Goal: Task Accomplishment & Management: Complete application form

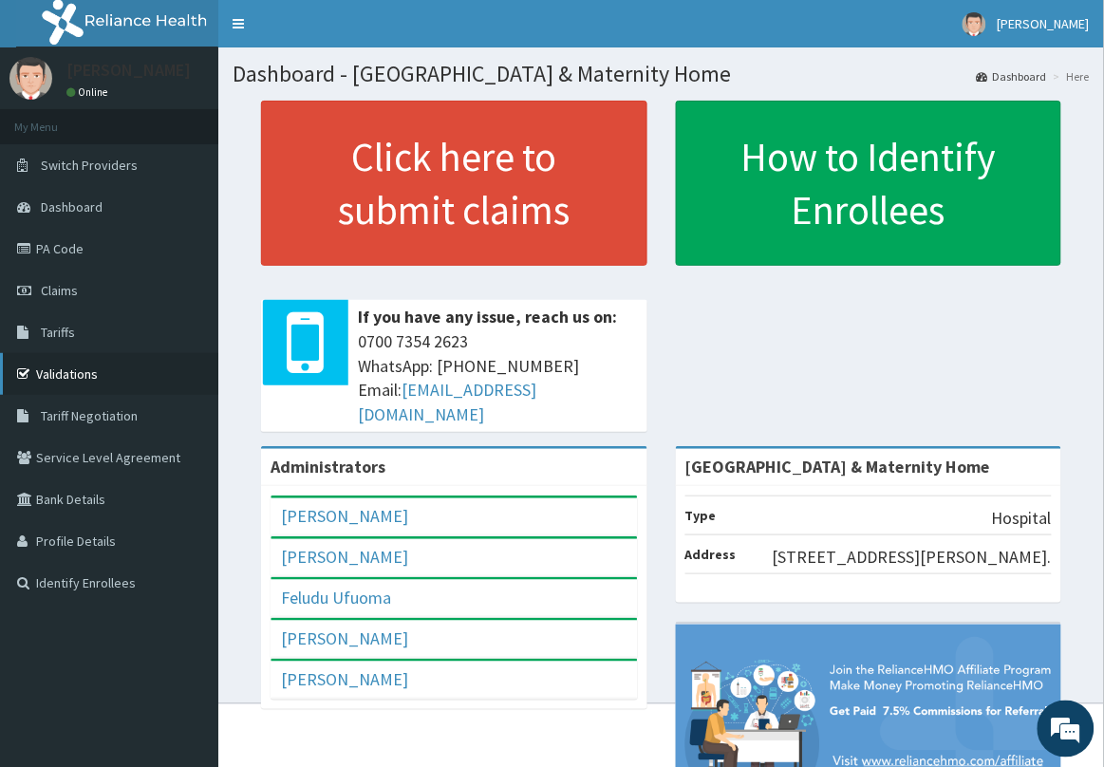
click at [83, 376] on link "Validations" at bounding box center [109, 374] width 218 height 42
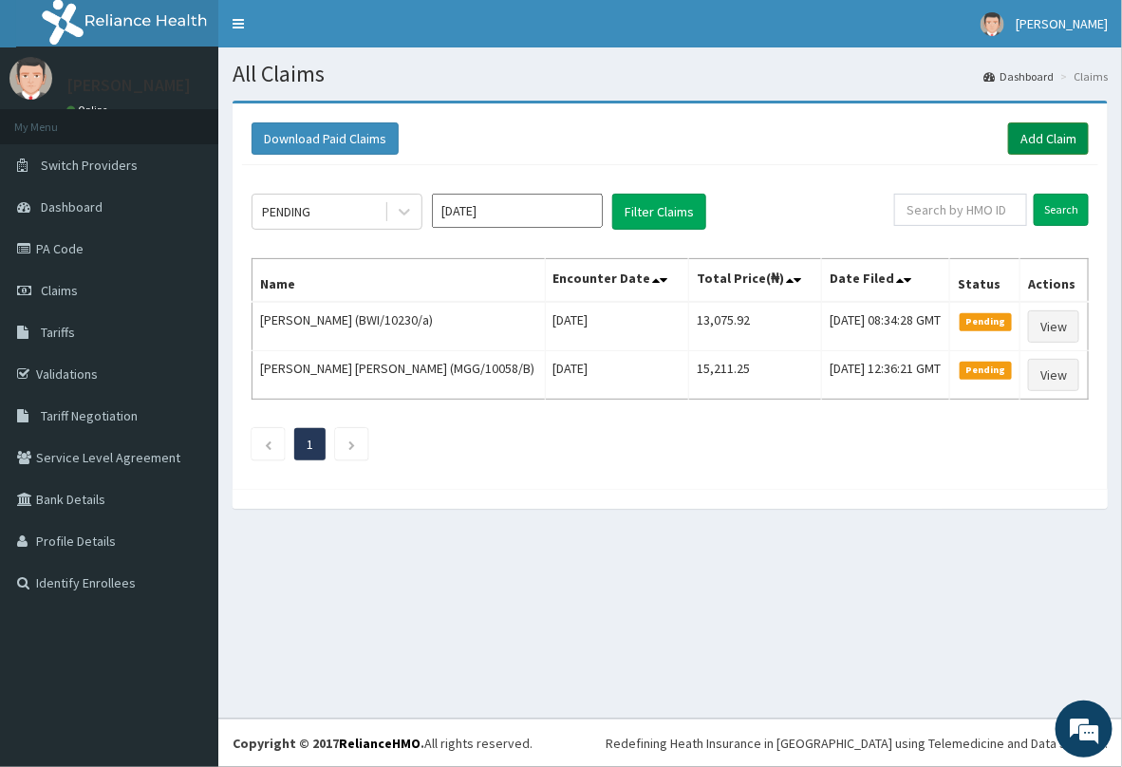
click at [1056, 138] on link "Add Claim" at bounding box center [1048, 138] width 81 height 32
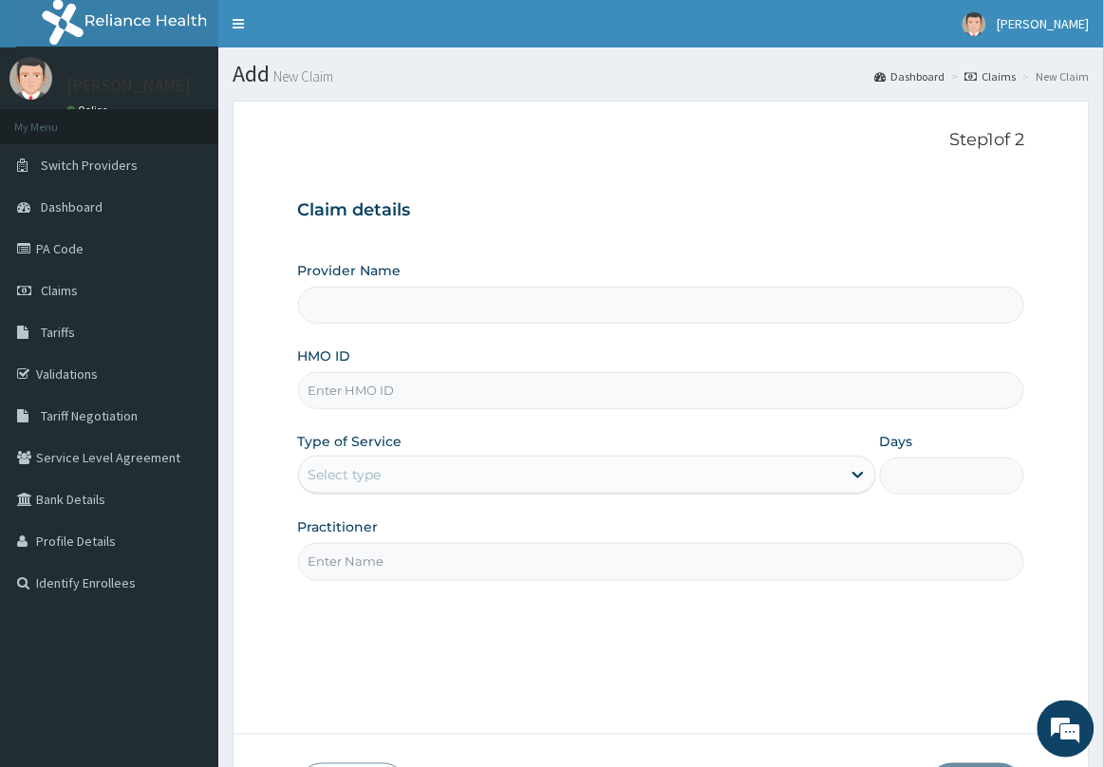
click at [389, 387] on input "HMO ID" at bounding box center [661, 390] width 727 height 37
paste input "OKB/11095/A"
type input "OKB/11095/A"
type input "Delta Crown Hospital & Maternity Home"
type input "OKB/11095/A"
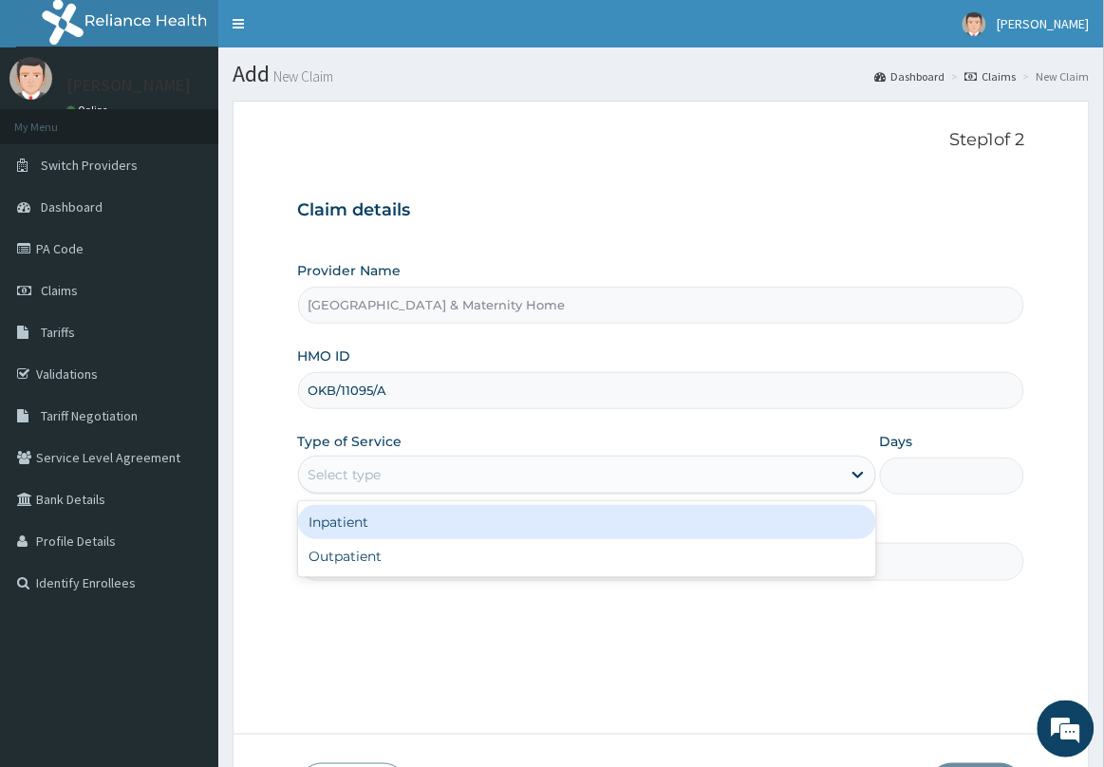
click at [449, 472] on div "Select type" at bounding box center [570, 474] width 542 height 30
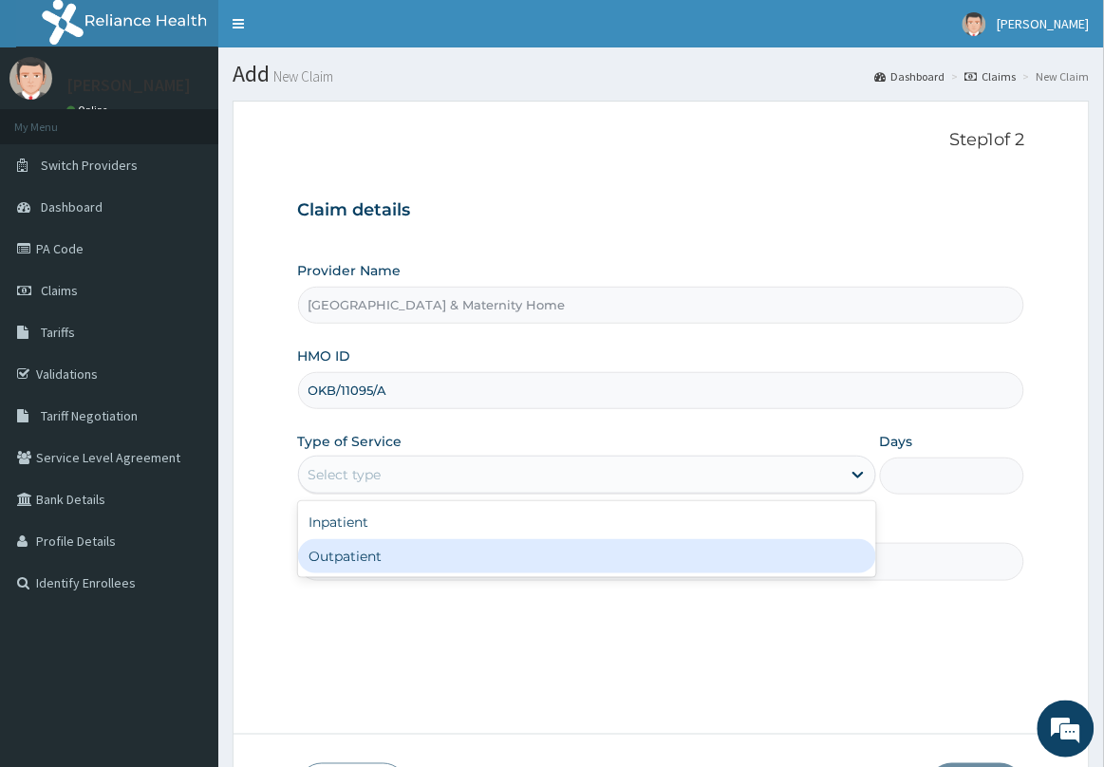
click at [406, 561] on div "Outpatient" at bounding box center [587, 556] width 578 height 34
type input "1"
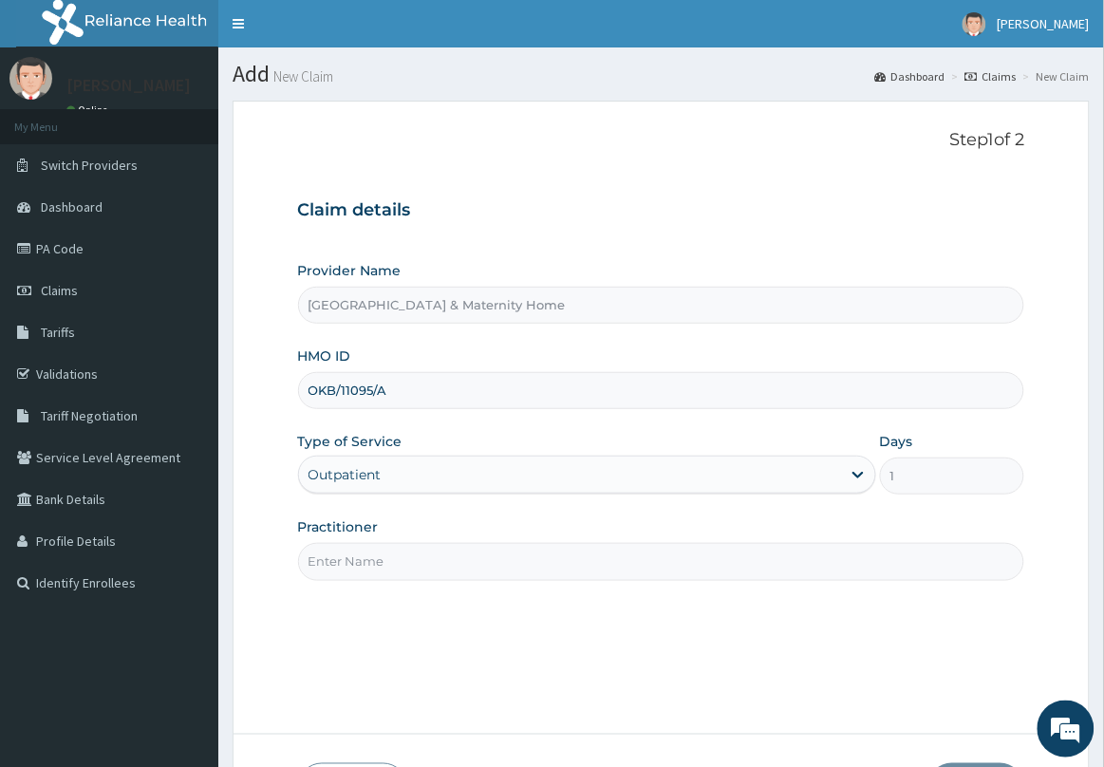
click at [418, 558] on input "Practitioner" at bounding box center [661, 561] width 727 height 37
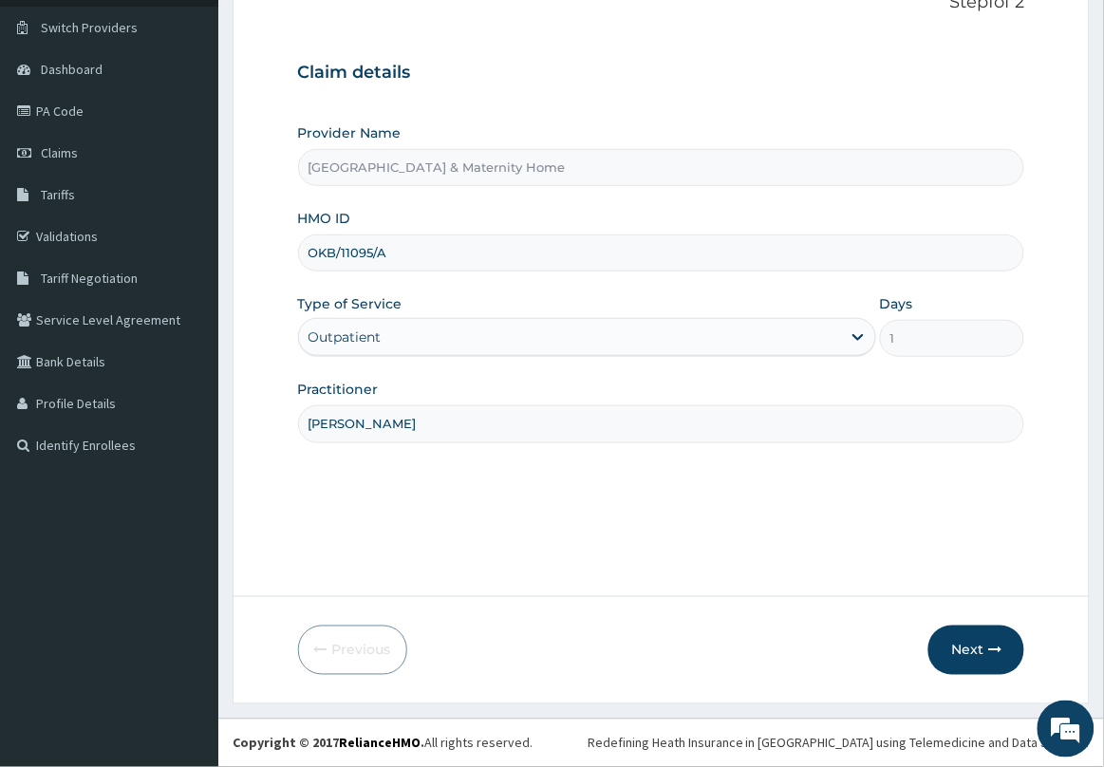
scroll to position [139, 0]
type input "DR BOLAJI"
click at [970, 632] on button "Next" at bounding box center [976, 649] width 96 height 49
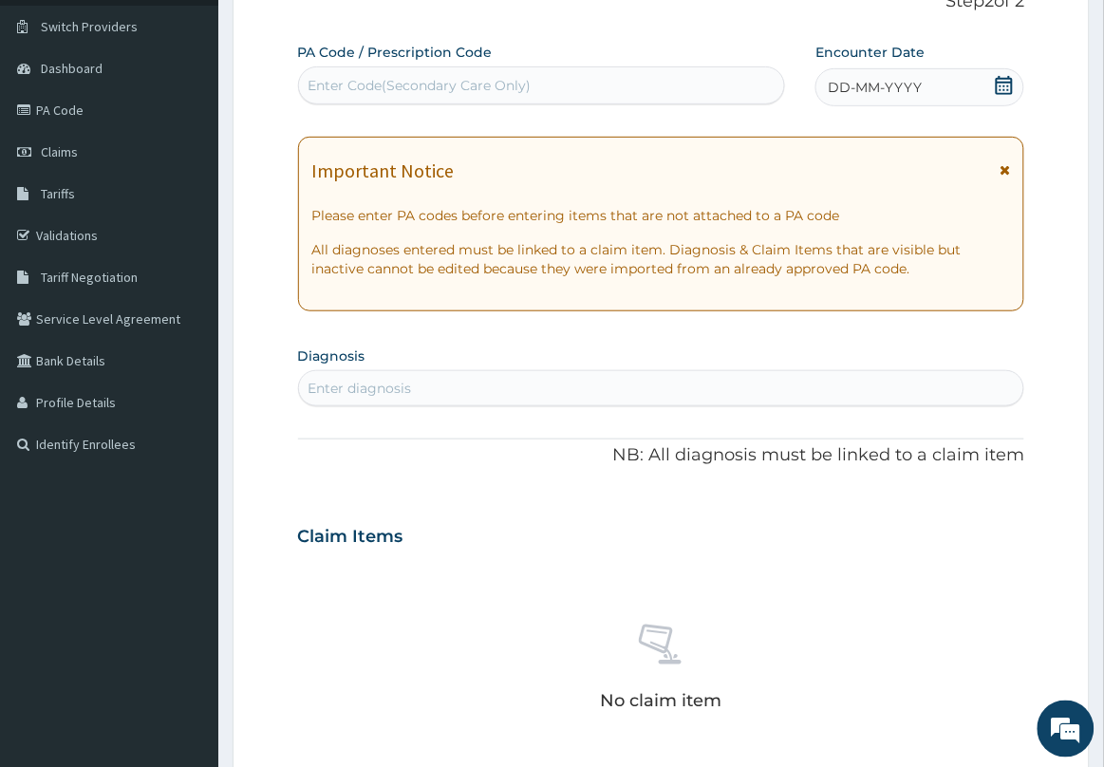
click at [1003, 177] on icon at bounding box center [1004, 169] width 10 height 13
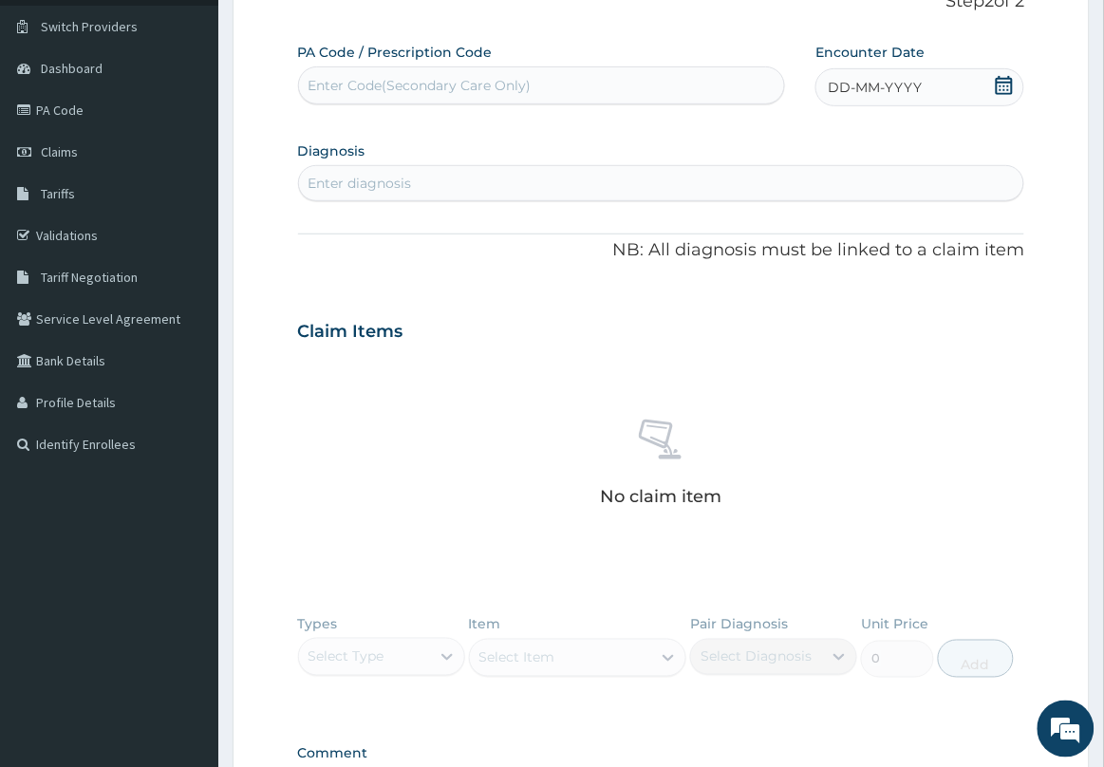
click at [1002, 76] on icon at bounding box center [1004, 85] width 19 height 19
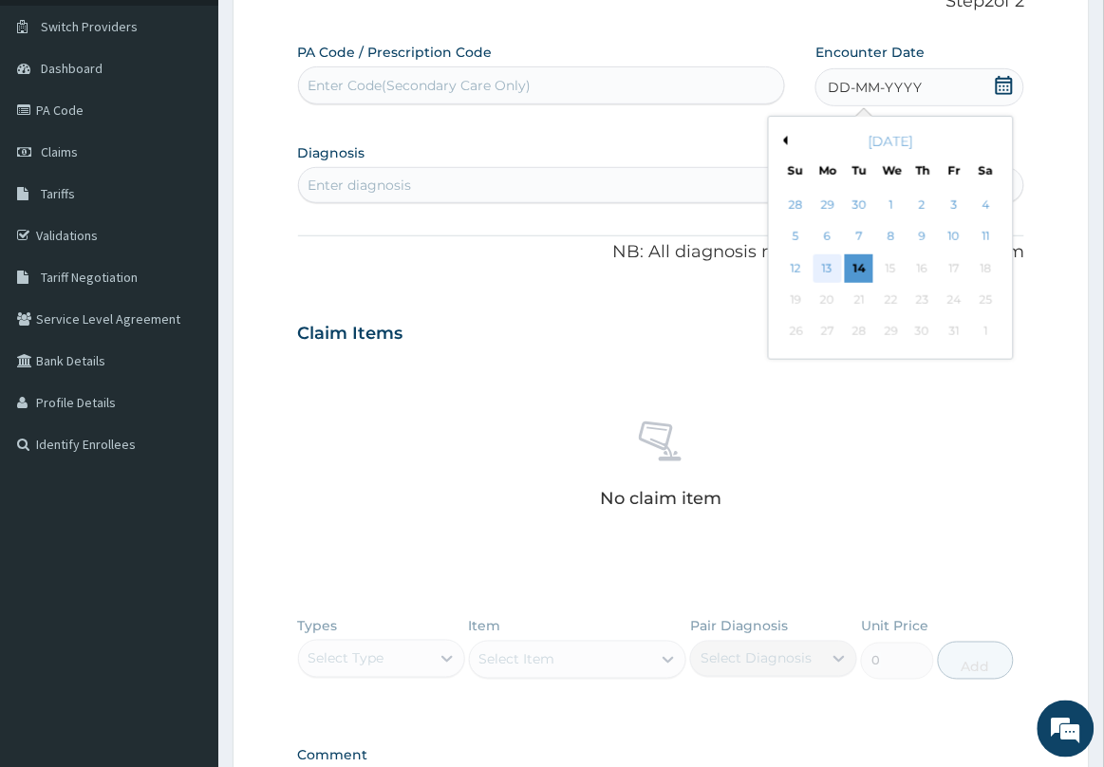
click at [831, 264] on div "13" at bounding box center [827, 268] width 28 height 28
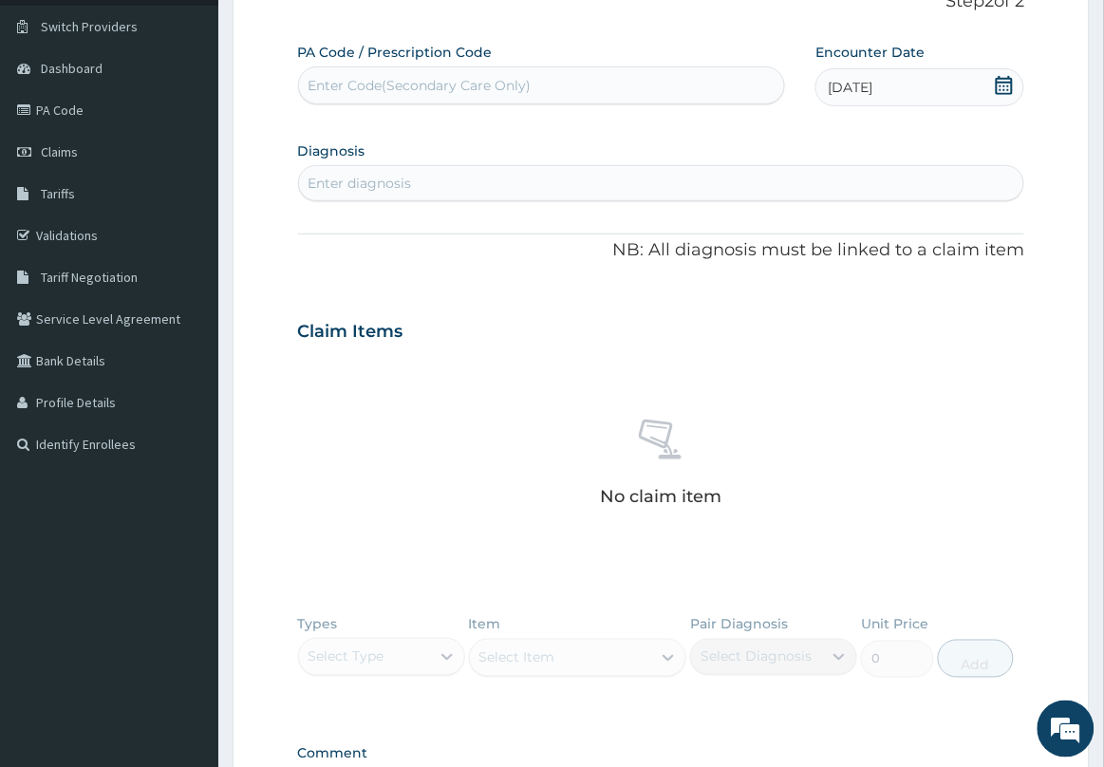
click at [699, 187] on div "Enter diagnosis" at bounding box center [661, 183] width 725 height 30
type input "ALLERGY"
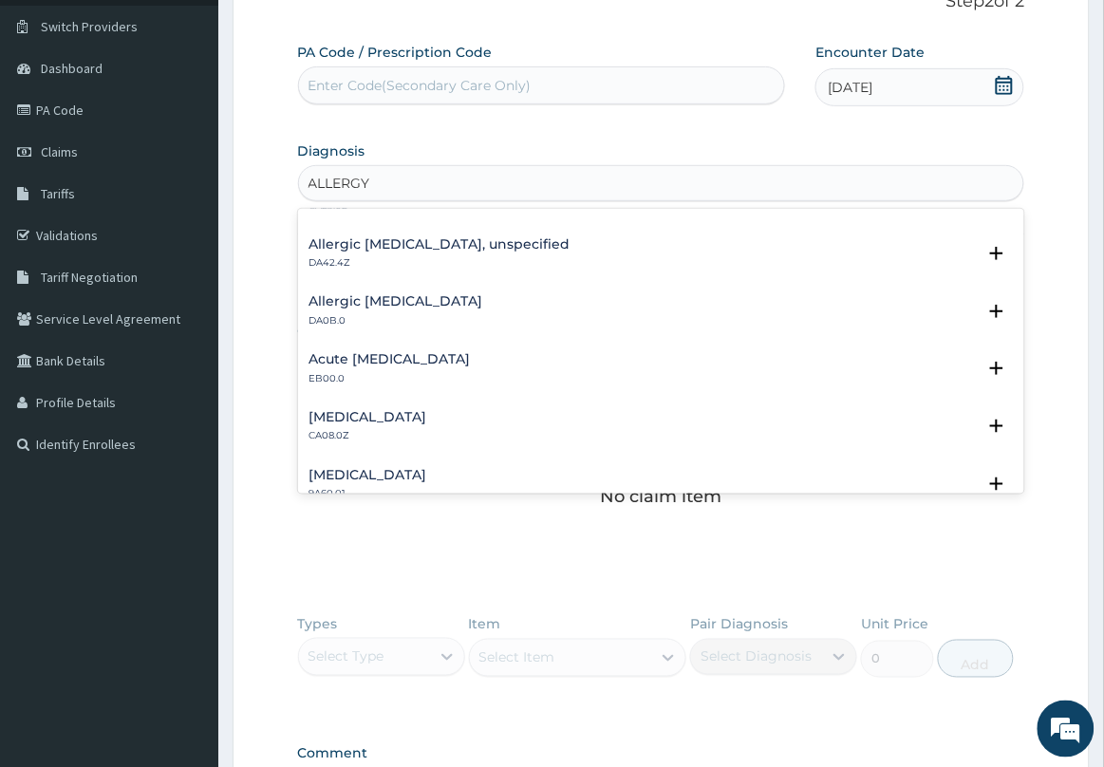
scroll to position [1661, 0]
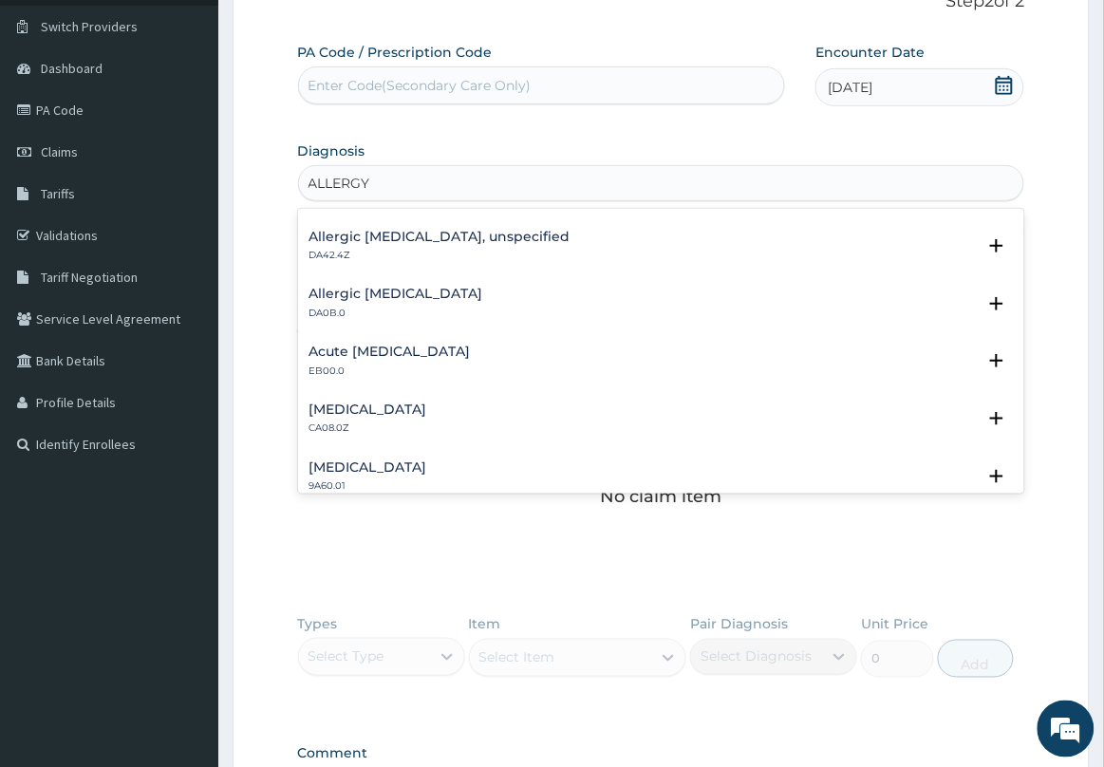
click at [427, 421] on p "CA08.0Z" at bounding box center [368, 427] width 118 height 13
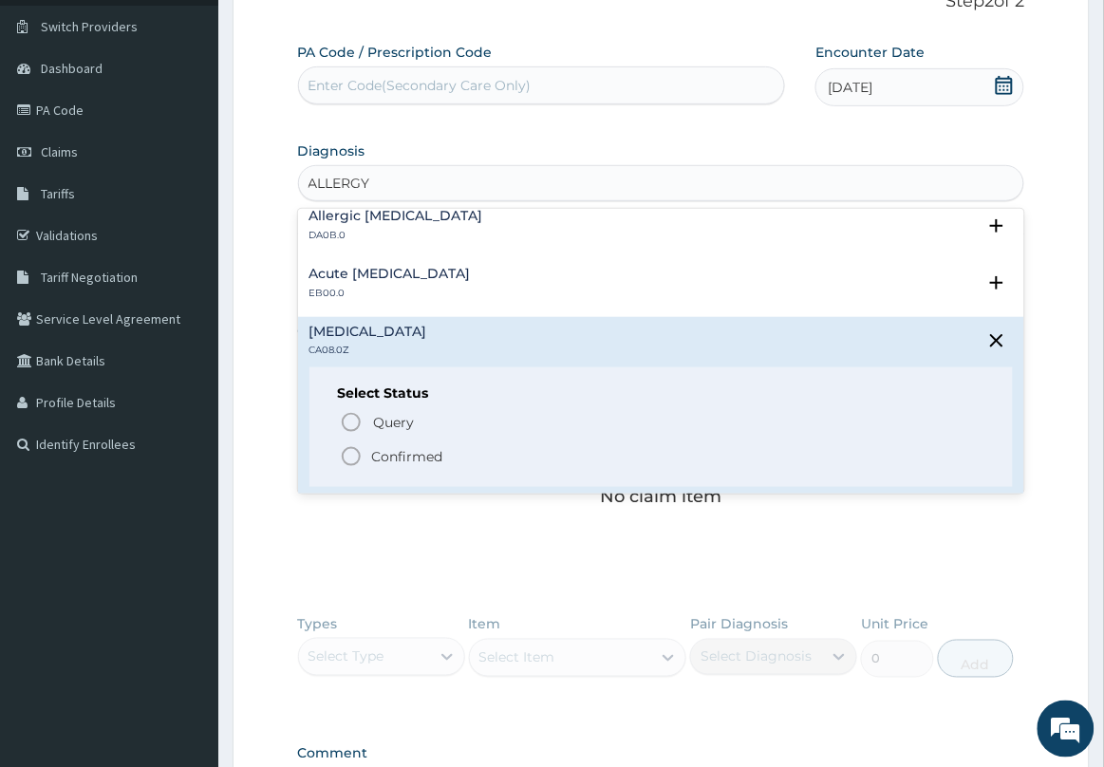
scroll to position [1779, 0]
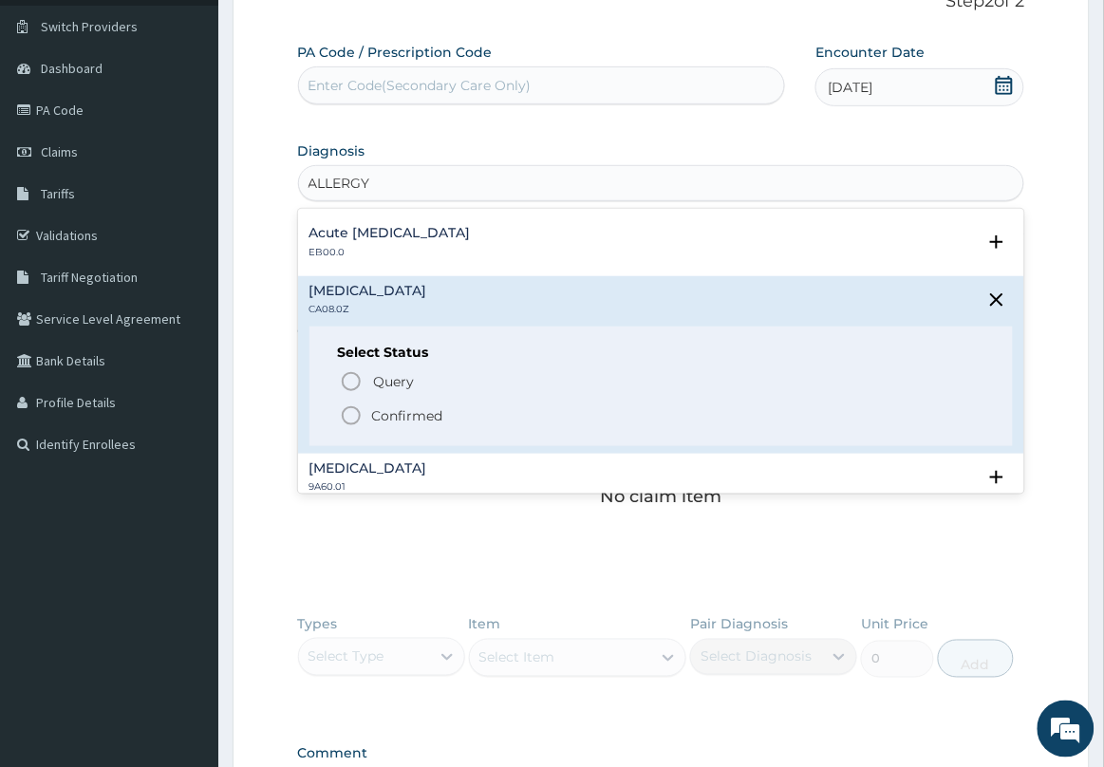
click at [357, 415] on icon "status option filled" at bounding box center [351, 415] width 23 height 23
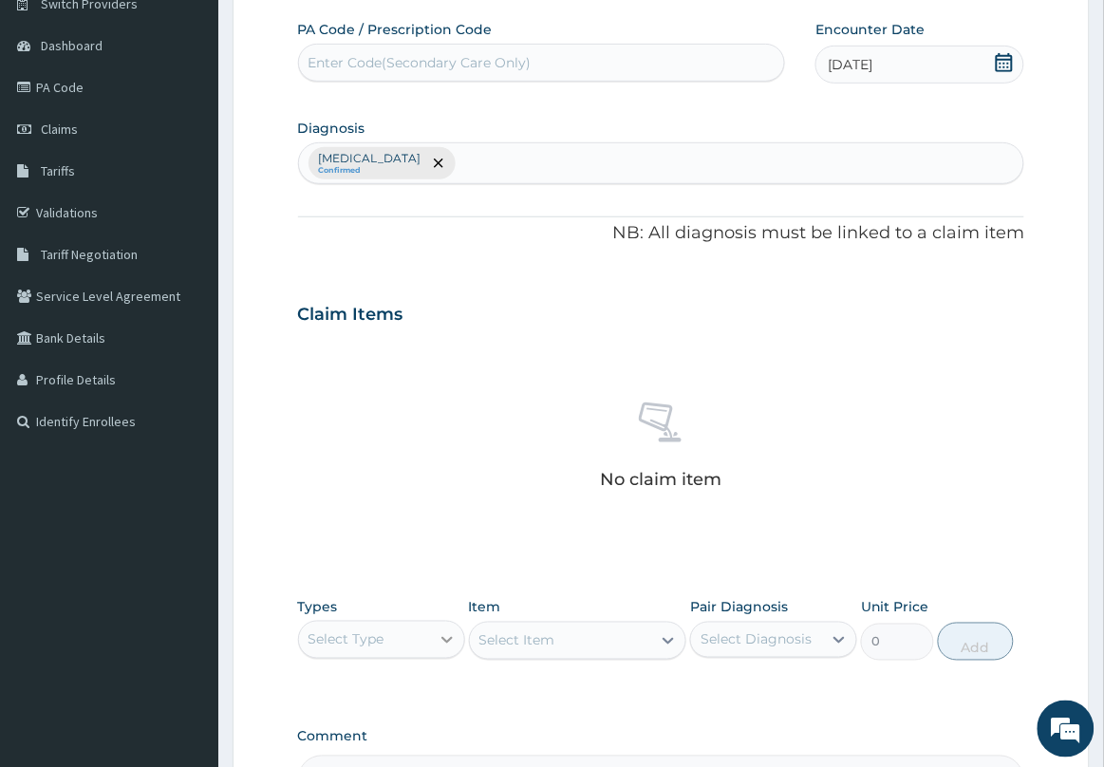
scroll to position [159, 0]
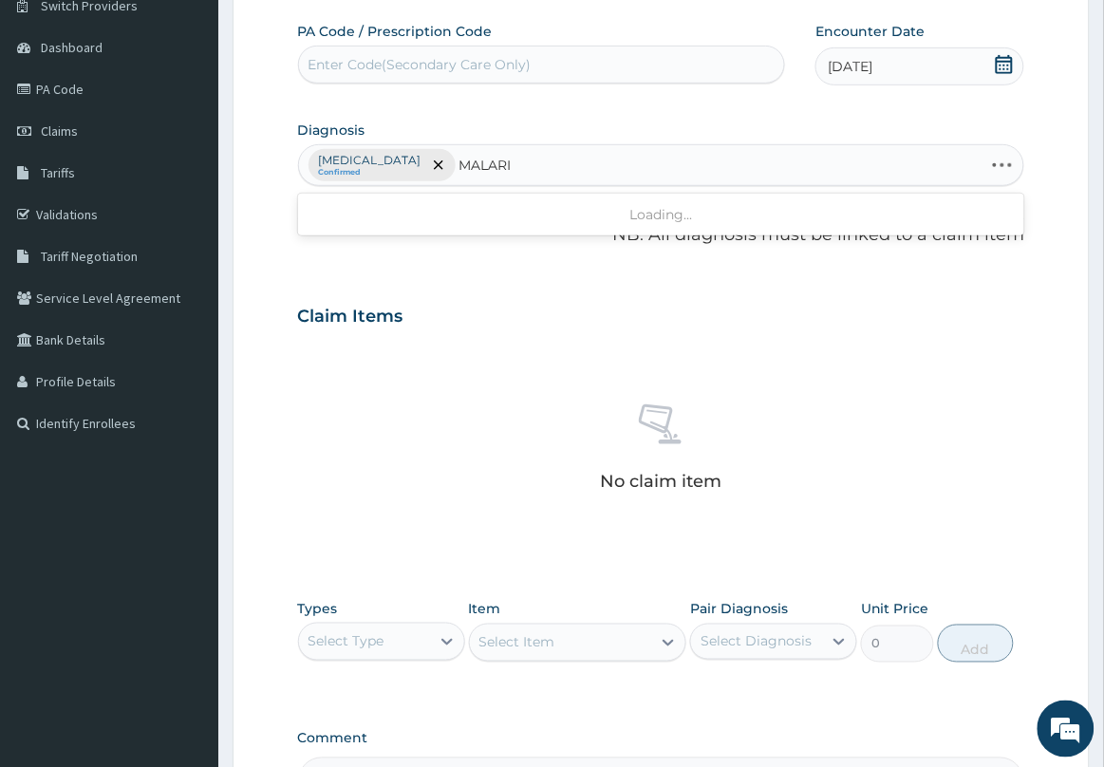
type input "MALARIA"
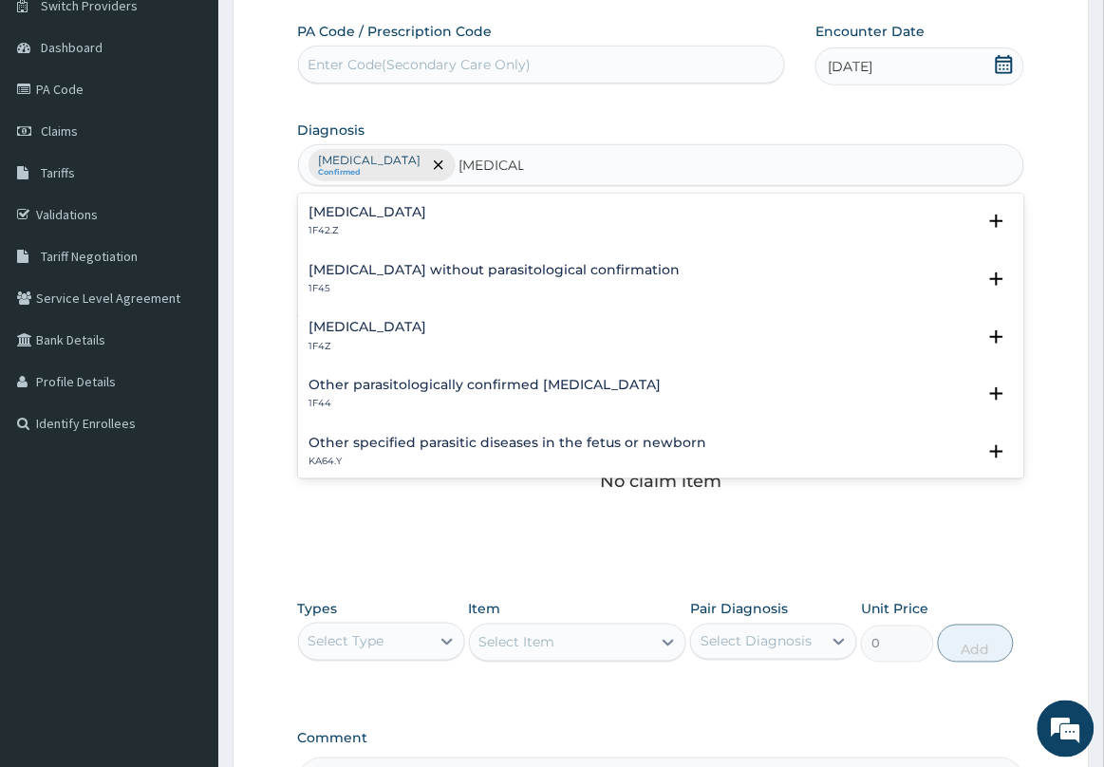
click at [427, 215] on h4 "Plasmodium malariae malaria without complication" at bounding box center [368, 212] width 118 height 14
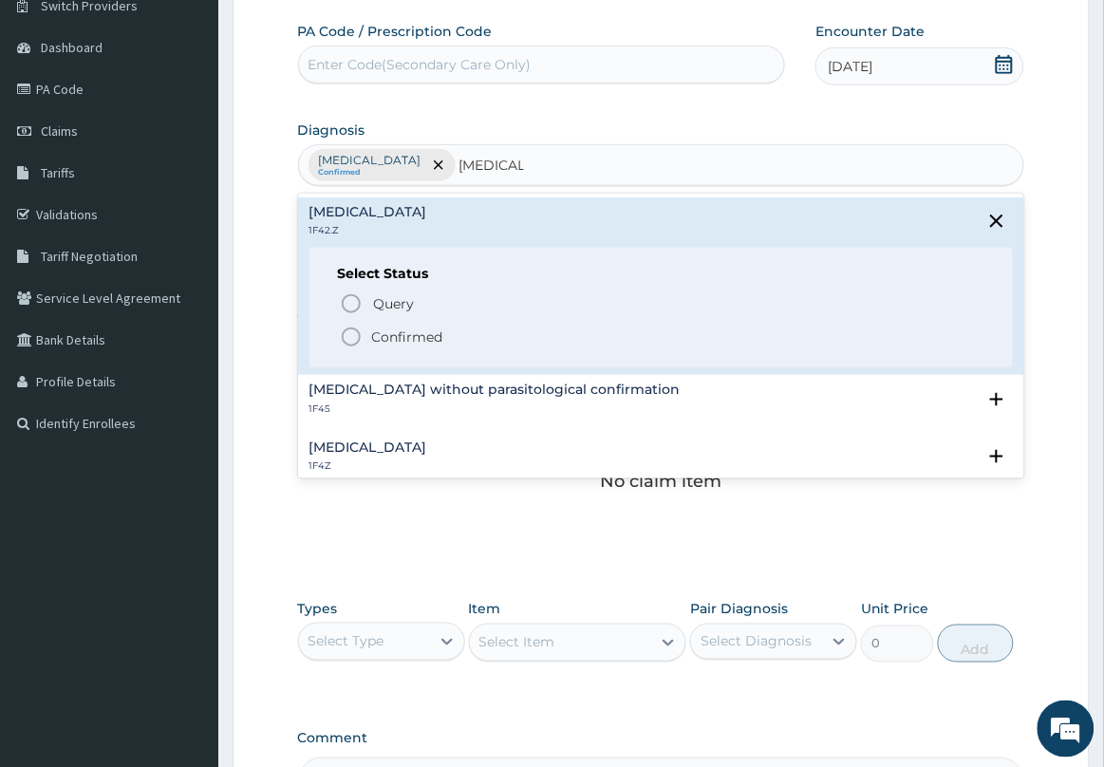
click at [347, 334] on icon "status option filled" at bounding box center [351, 337] width 23 height 23
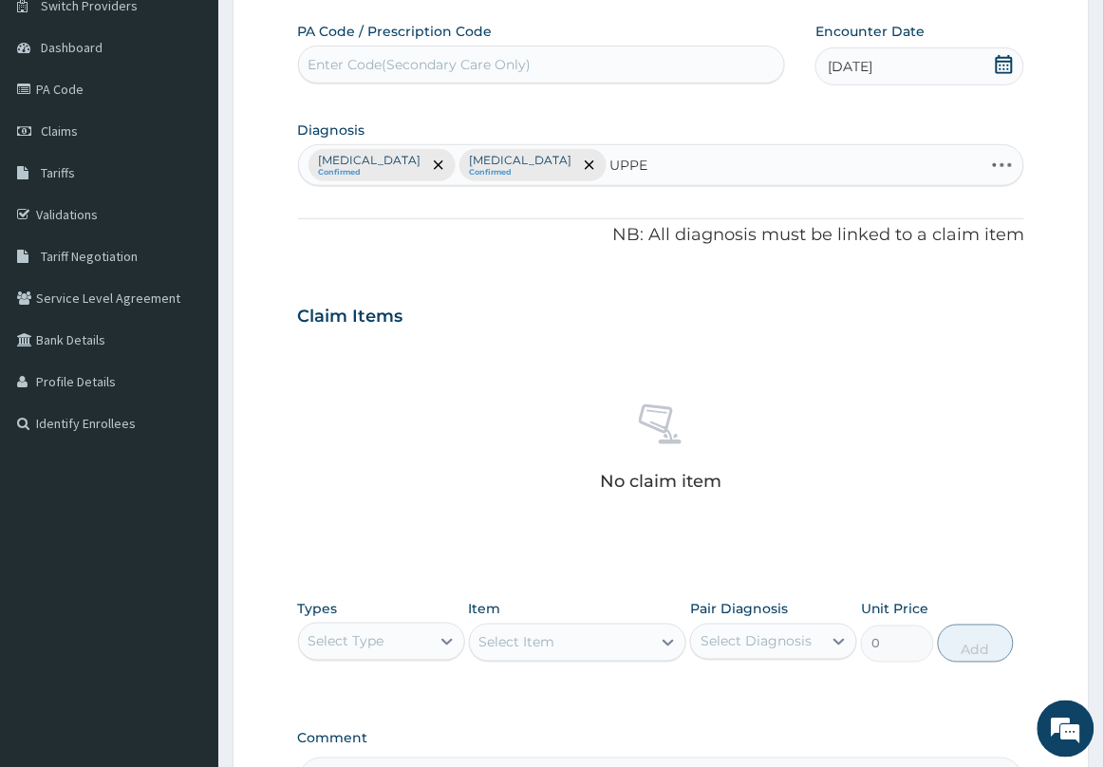
type input "UPPER"
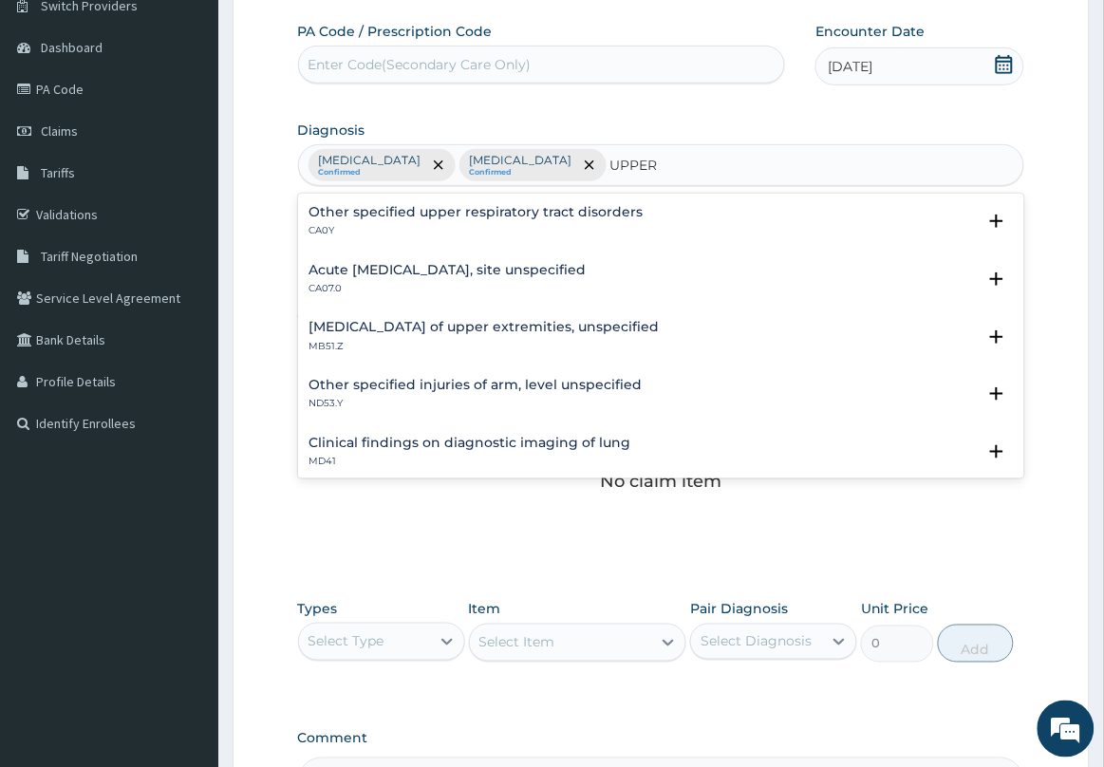
click at [373, 271] on h4 "Acute upper respiratory infection, site unspecified" at bounding box center [447, 270] width 277 height 14
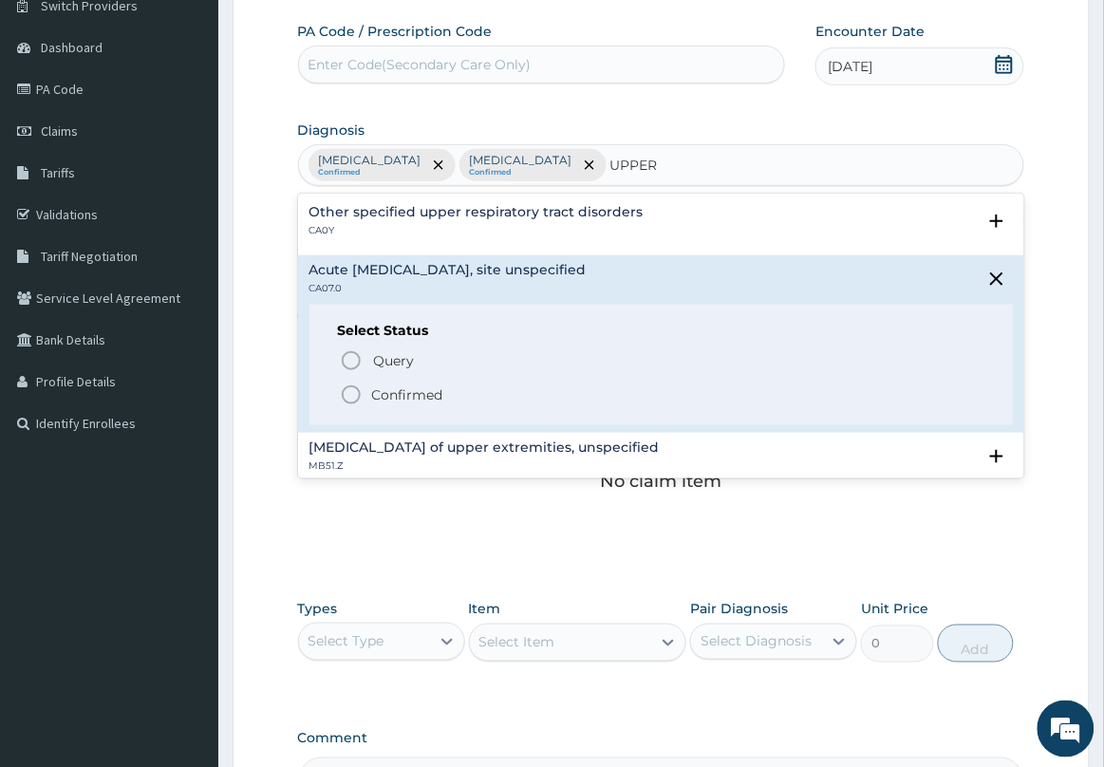
click at [376, 401] on p "Confirmed" at bounding box center [407, 394] width 71 height 19
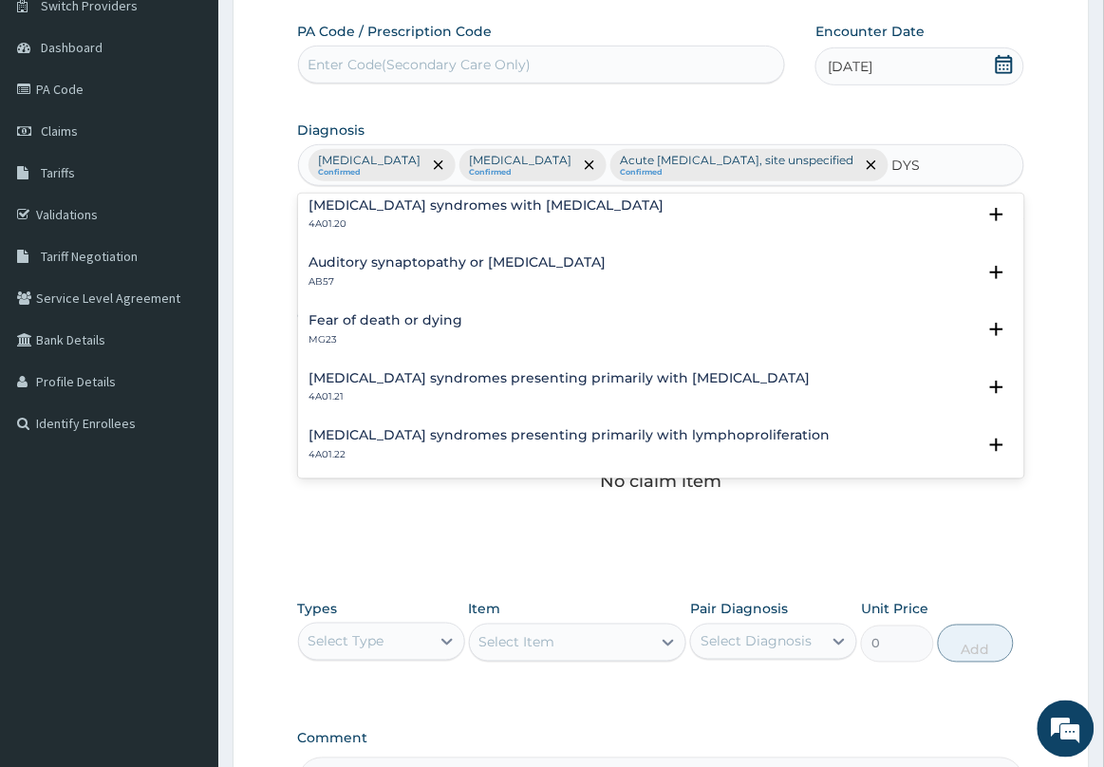
scroll to position [240, 0]
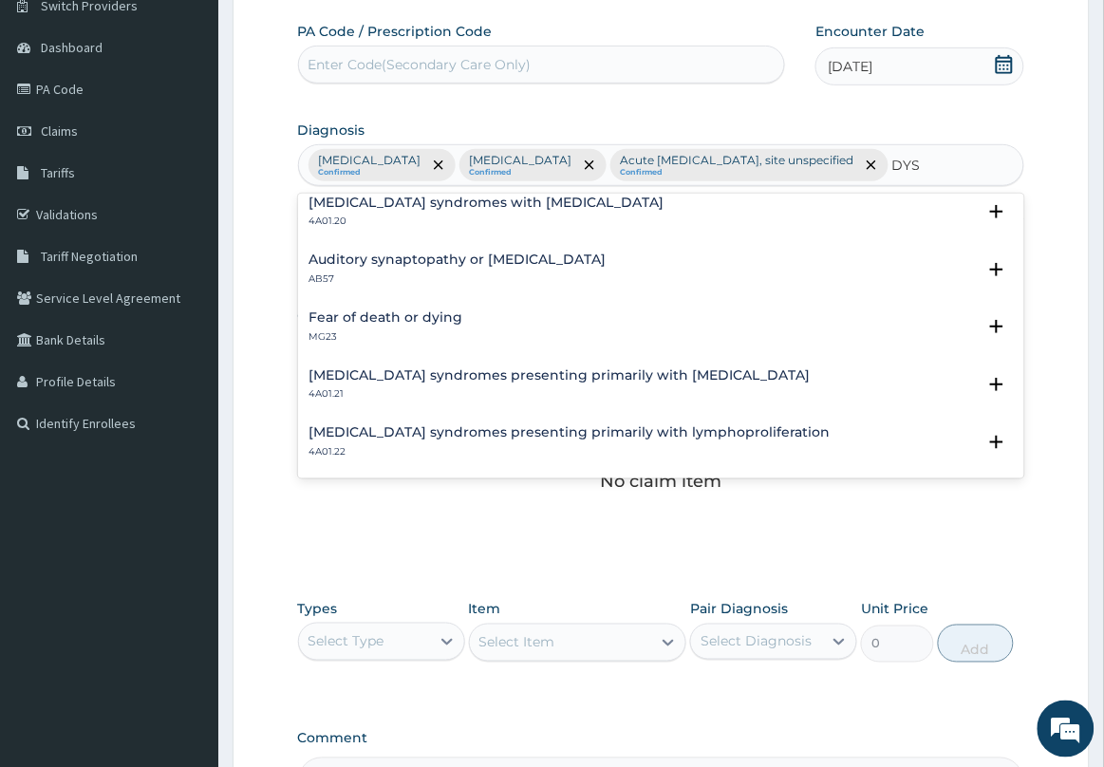
type input "DYS"
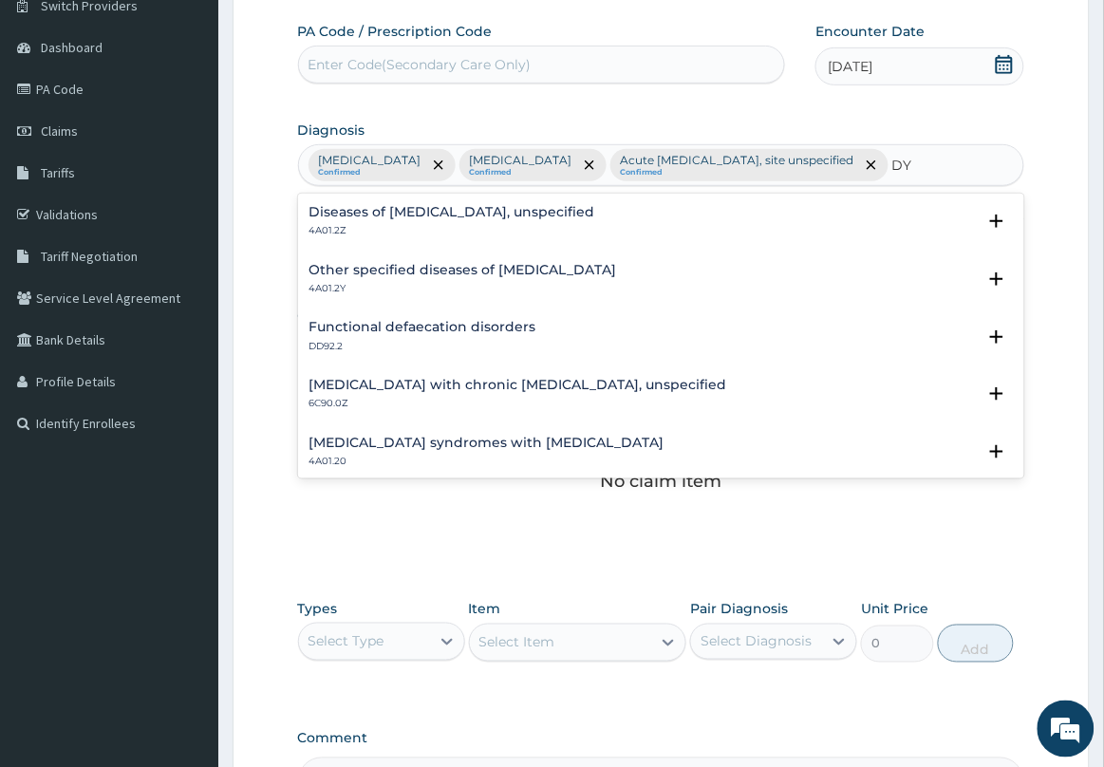
type input "D"
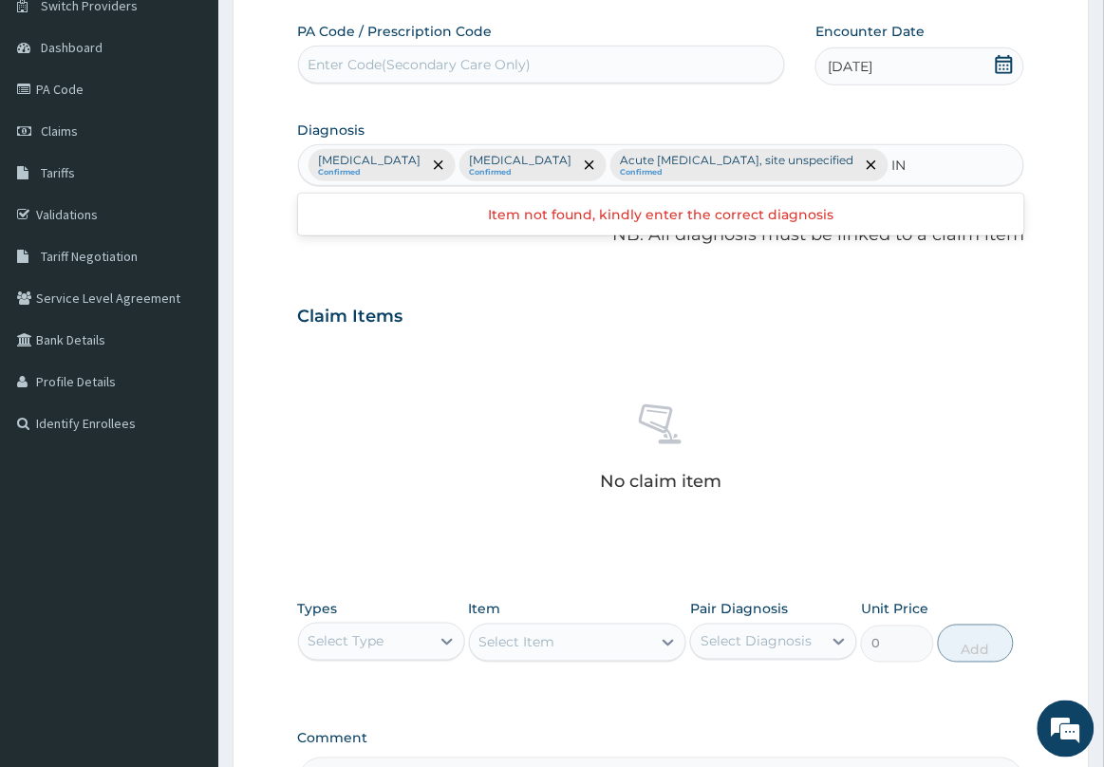
type input "I"
click at [653, 185] on div "Allergic rhinitis, unspecified Confirmed Plasmodium malariae malaria without co…" at bounding box center [661, 165] width 725 height 40
drag, startPoint x: 653, startPoint y: 200, endPoint x: 642, endPoint y: 201, distance: 10.5
click at [642, 185] on div "Allergic rhinitis, unspecified Confirmed Plasmodium malariae malaria without co…" at bounding box center [661, 165] width 725 height 40
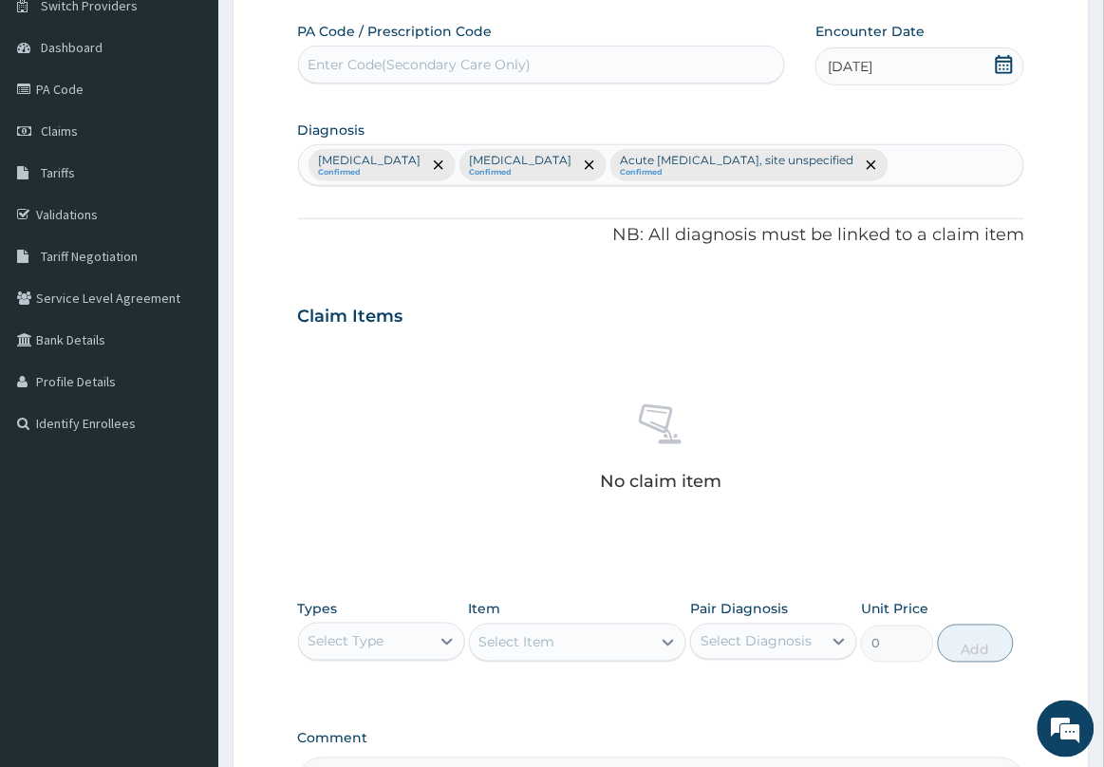
click at [677, 185] on div "Allergic rhinitis, unspecified Confirmed Plasmodium malariae malaria without co…" at bounding box center [661, 165] width 725 height 40
click at [669, 185] on div "Allergic rhinitis, unspecified Confirmed Plasmodium malariae malaria without co…" at bounding box center [661, 165] width 725 height 40
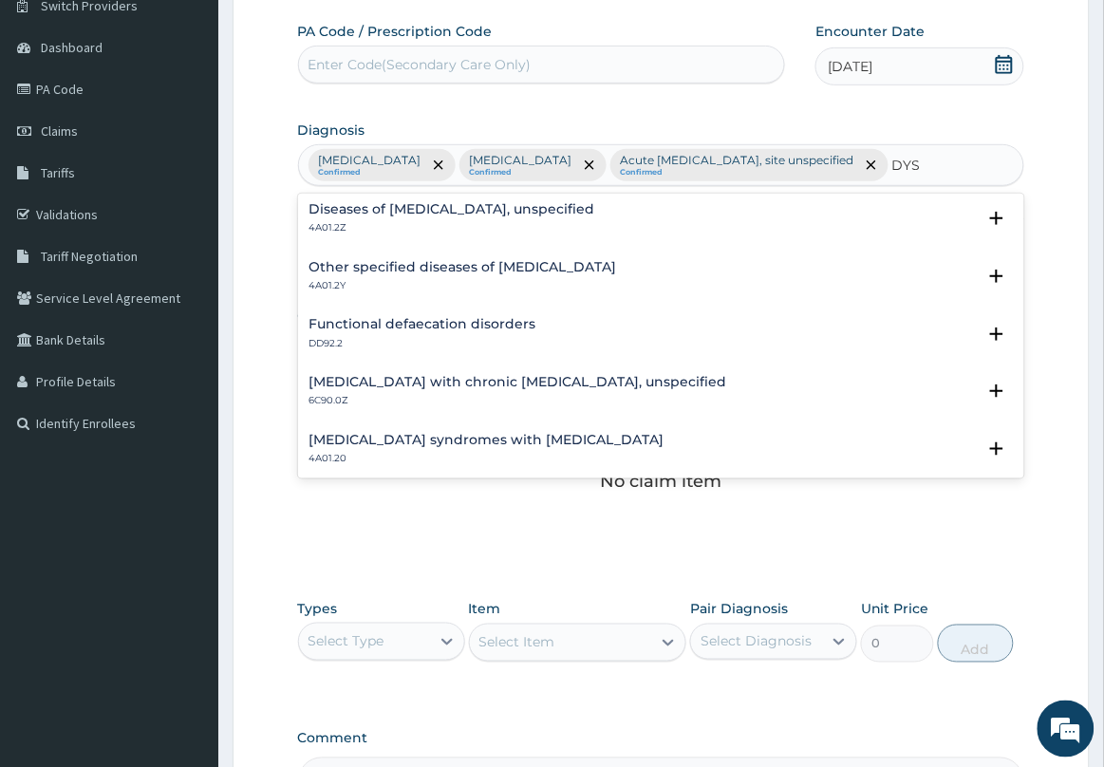
scroll to position [0, 0]
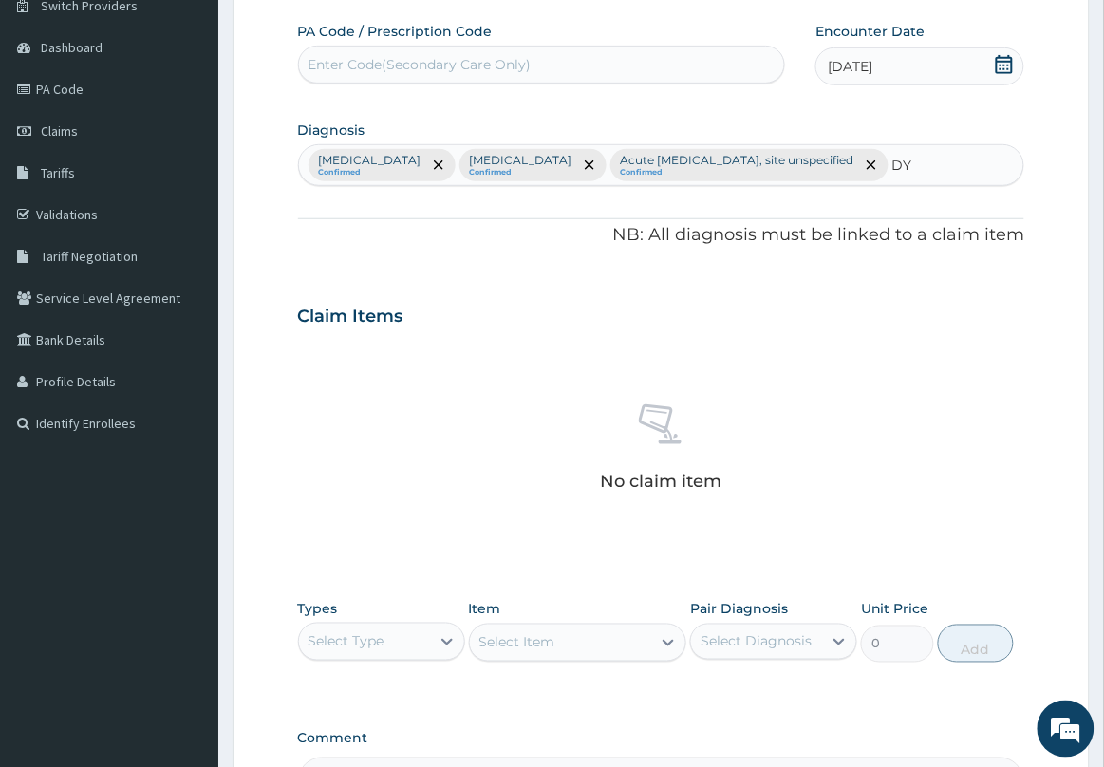
type input "D"
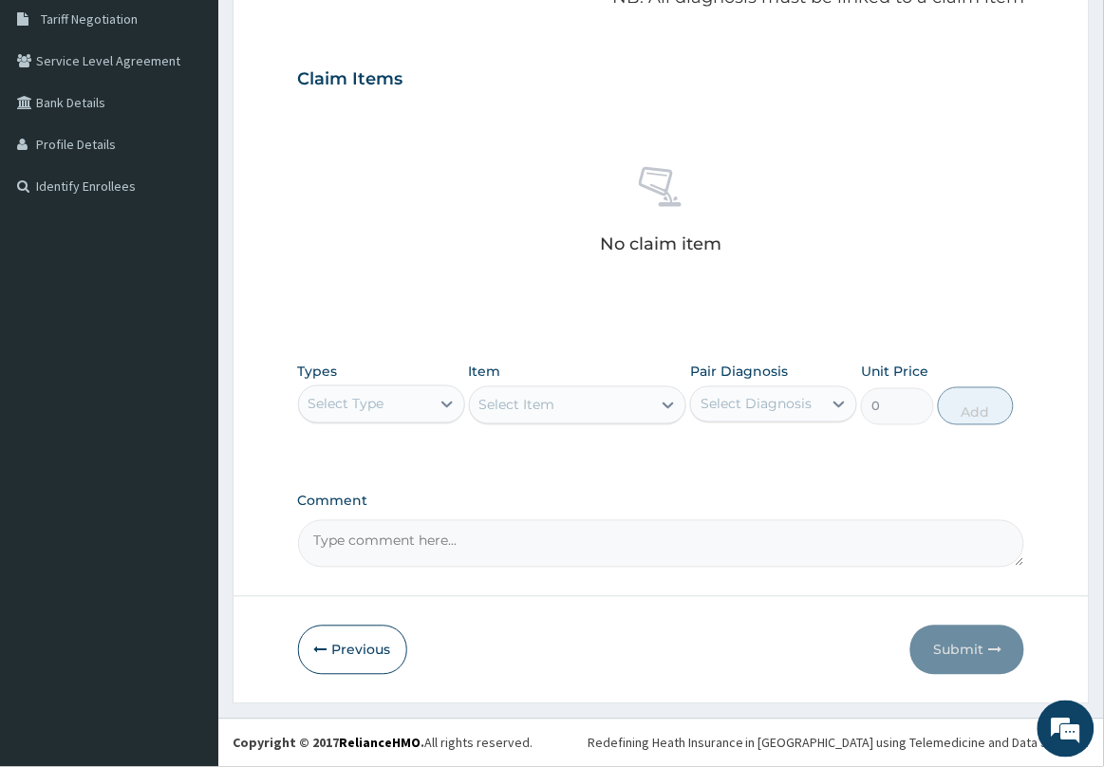
scroll to position [433, 0]
click at [424, 400] on div "Select Type" at bounding box center [364, 404] width 131 height 30
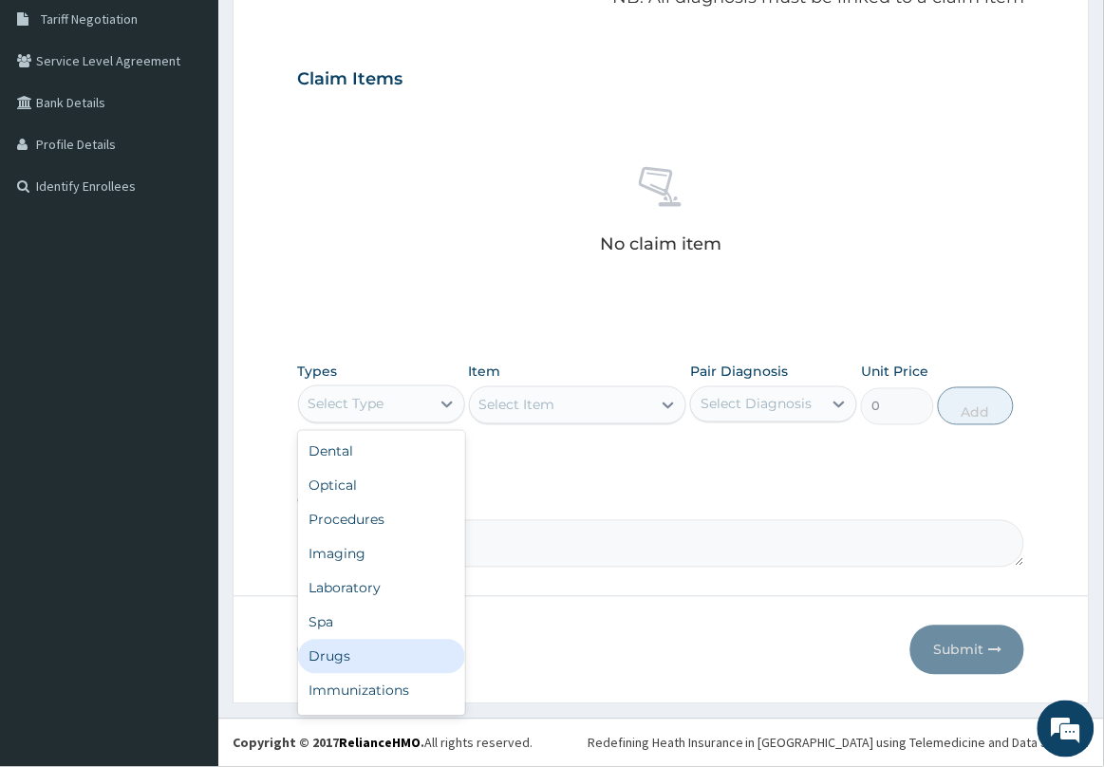
click at [337, 657] on div "Drugs" at bounding box center [381, 657] width 167 height 34
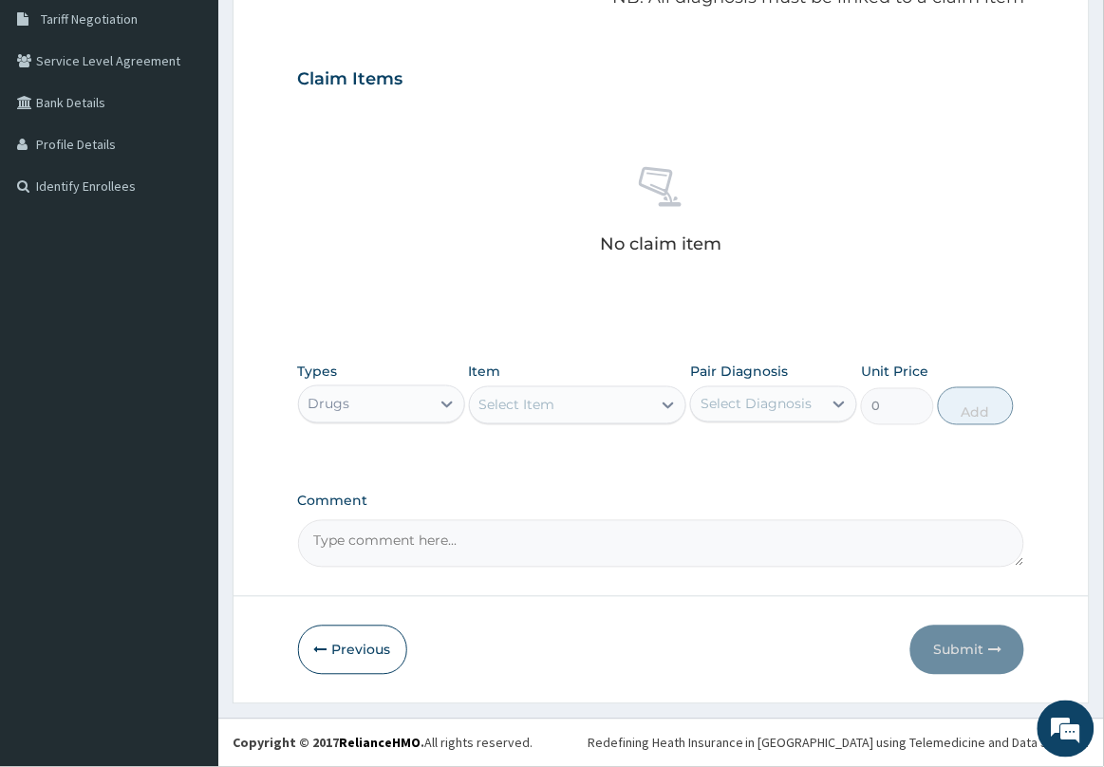
click at [531, 404] on div "Select Item" at bounding box center [517, 405] width 76 height 19
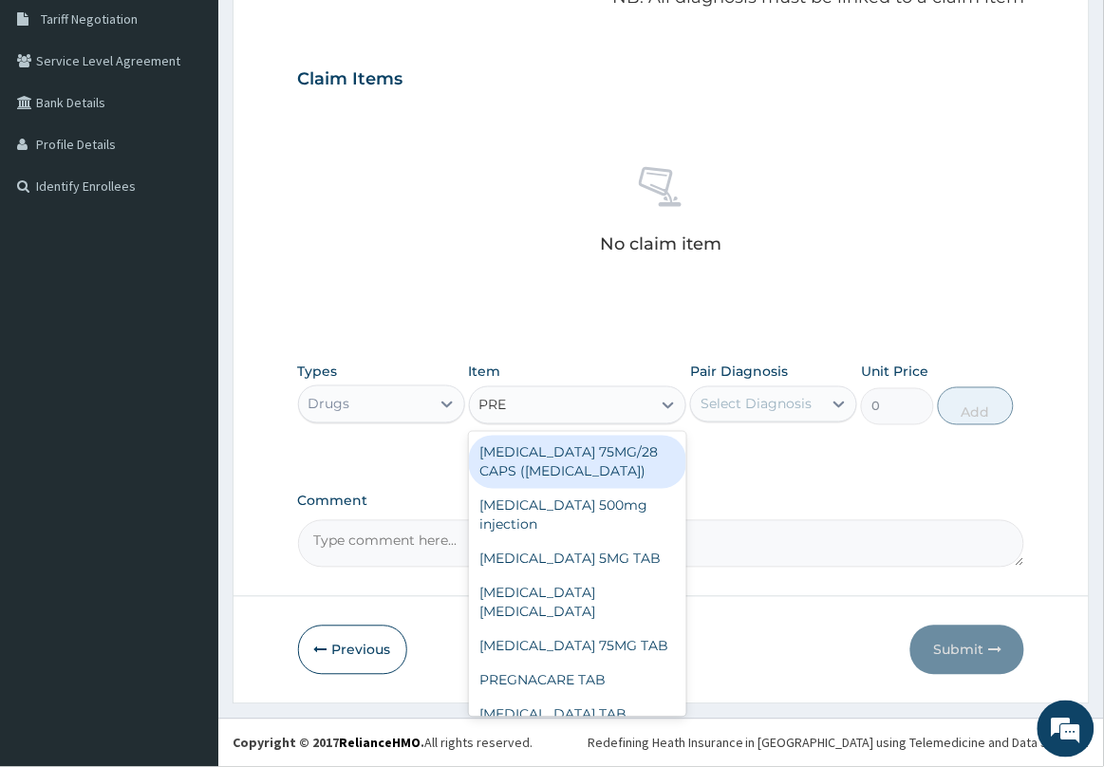
type input "PRED"
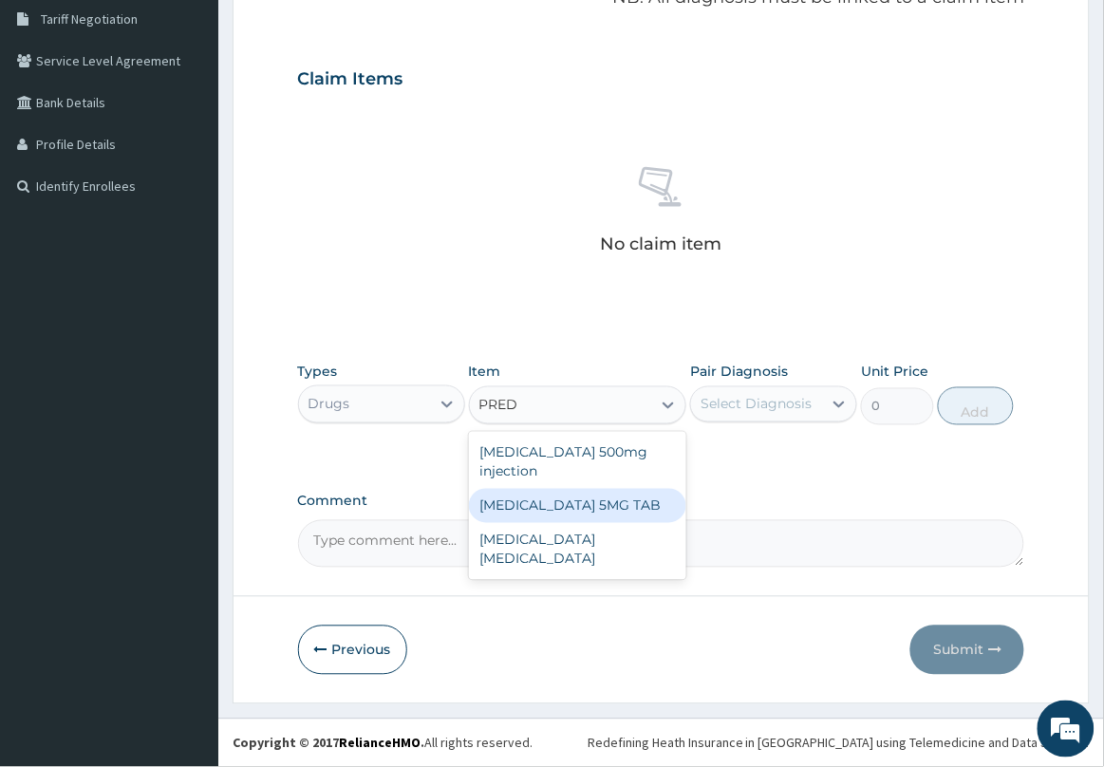
click at [619, 496] on div "PREDNISOLONE 5MG TAB" at bounding box center [578, 506] width 218 height 34
type input "52.5"
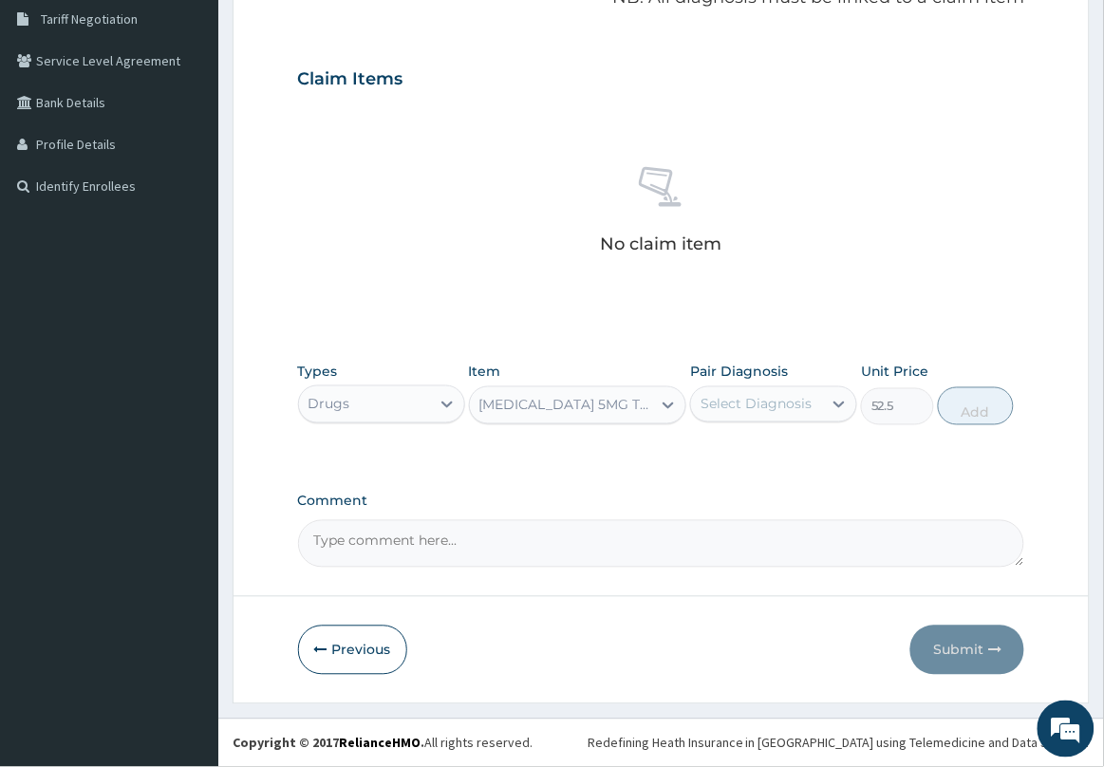
click at [760, 397] on div "Select Diagnosis" at bounding box center [755, 404] width 111 height 19
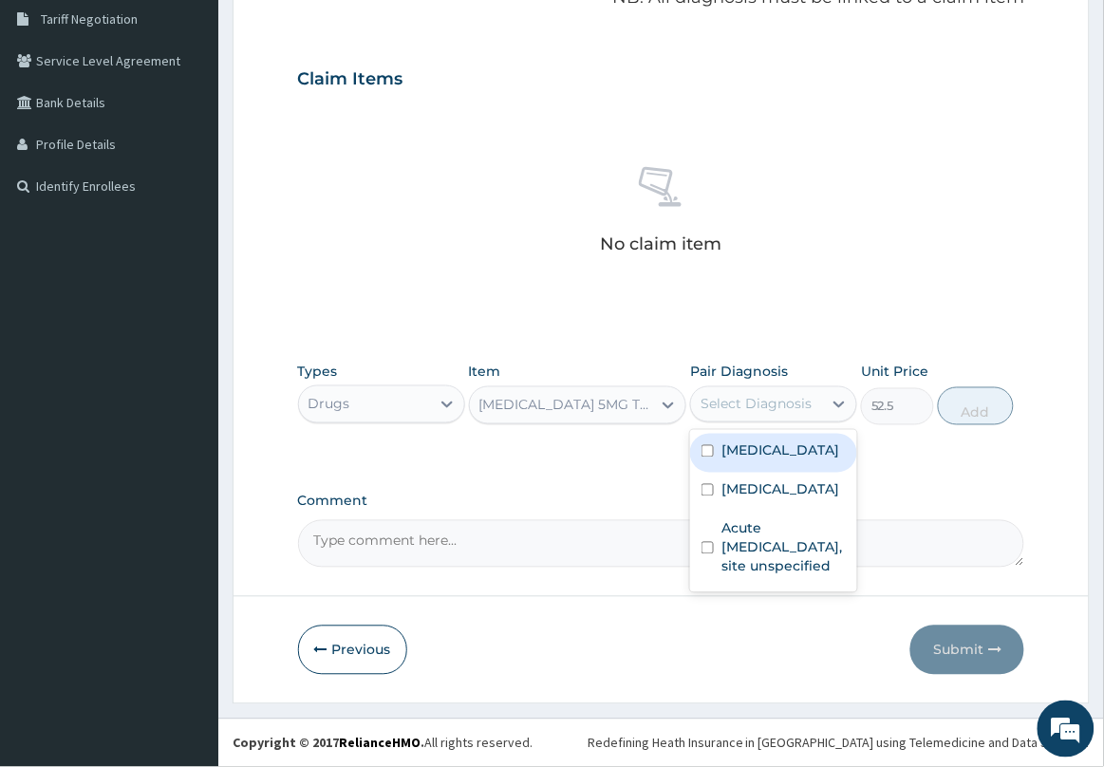
click at [791, 460] on label "Allergic rhinitis, unspecified" at bounding box center [780, 450] width 118 height 19
checkbox input "true"
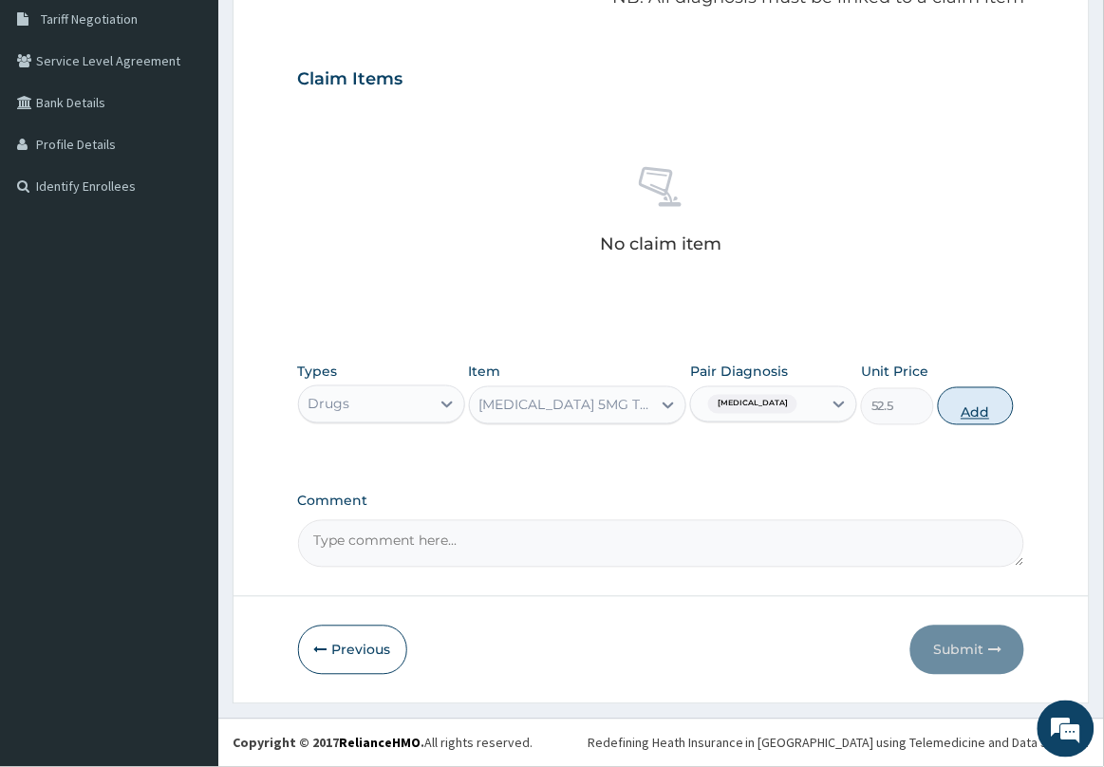
click at [949, 418] on button "Add" at bounding box center [976, 406] width 76 height 38
type input "0"
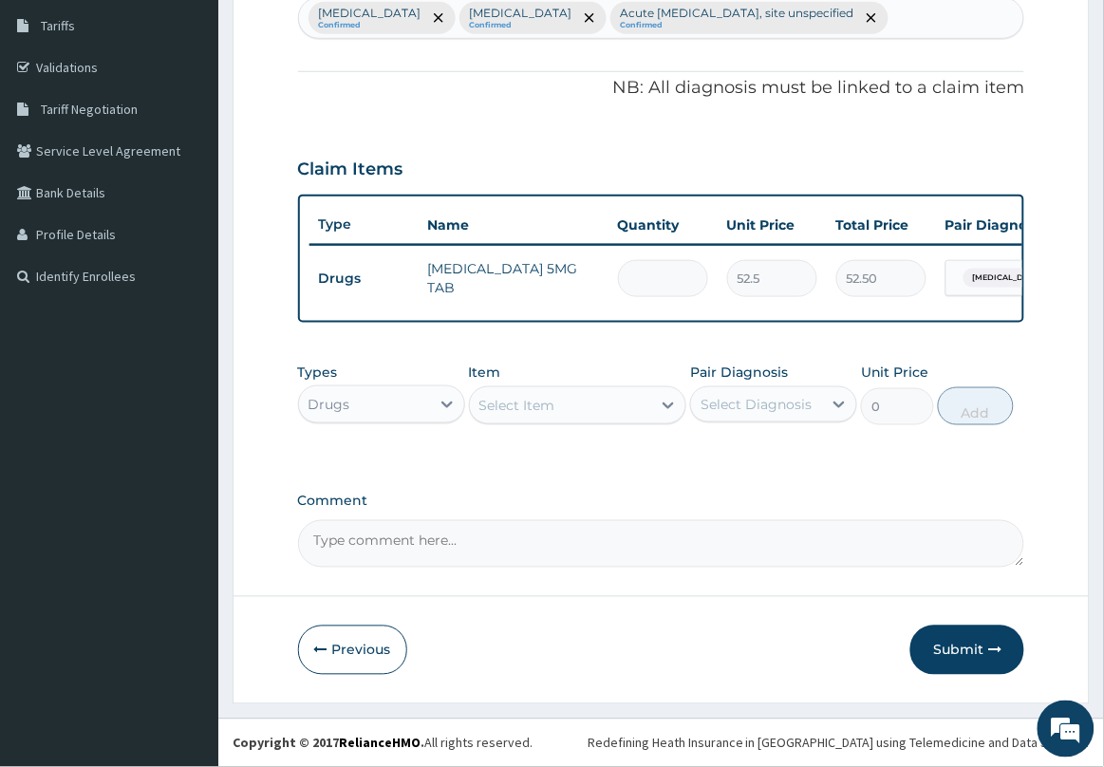
type input "0.00"
type input "2"
type input "105.00"
type input "21"
type input "1102.50"
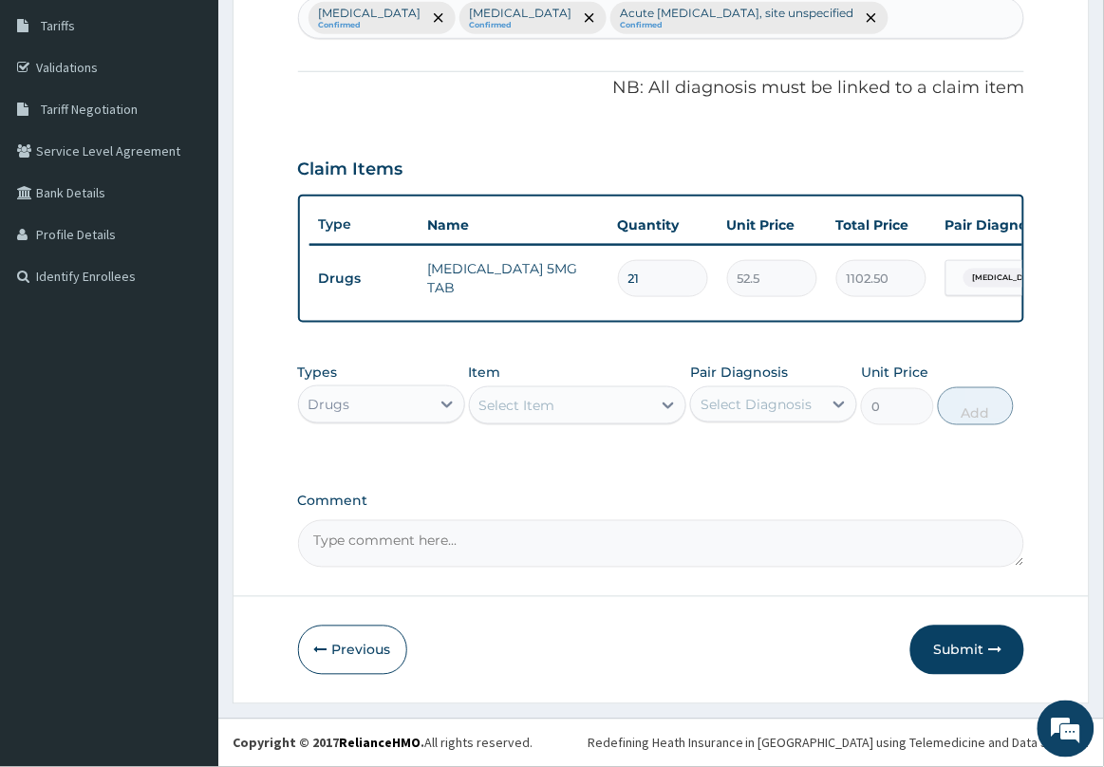
type input "21"
click at [634, 399] on div "Select Item" at bounding box center [561, 405] width 182 height 30
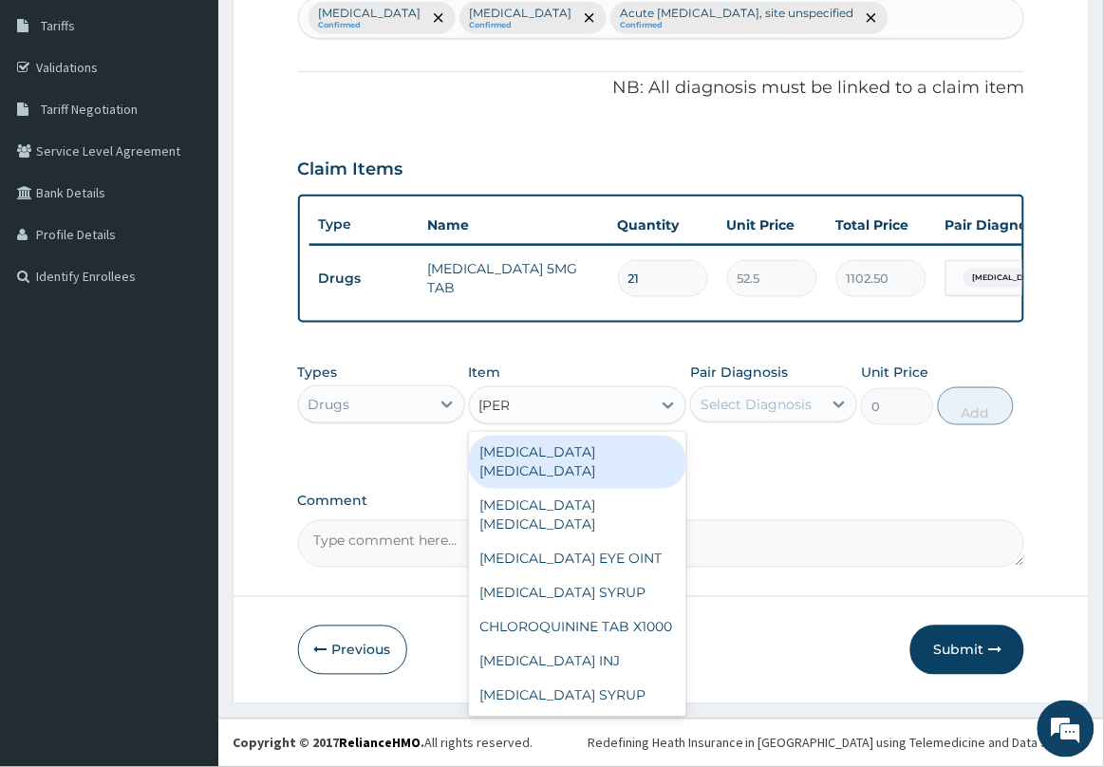
type input "LORAT"
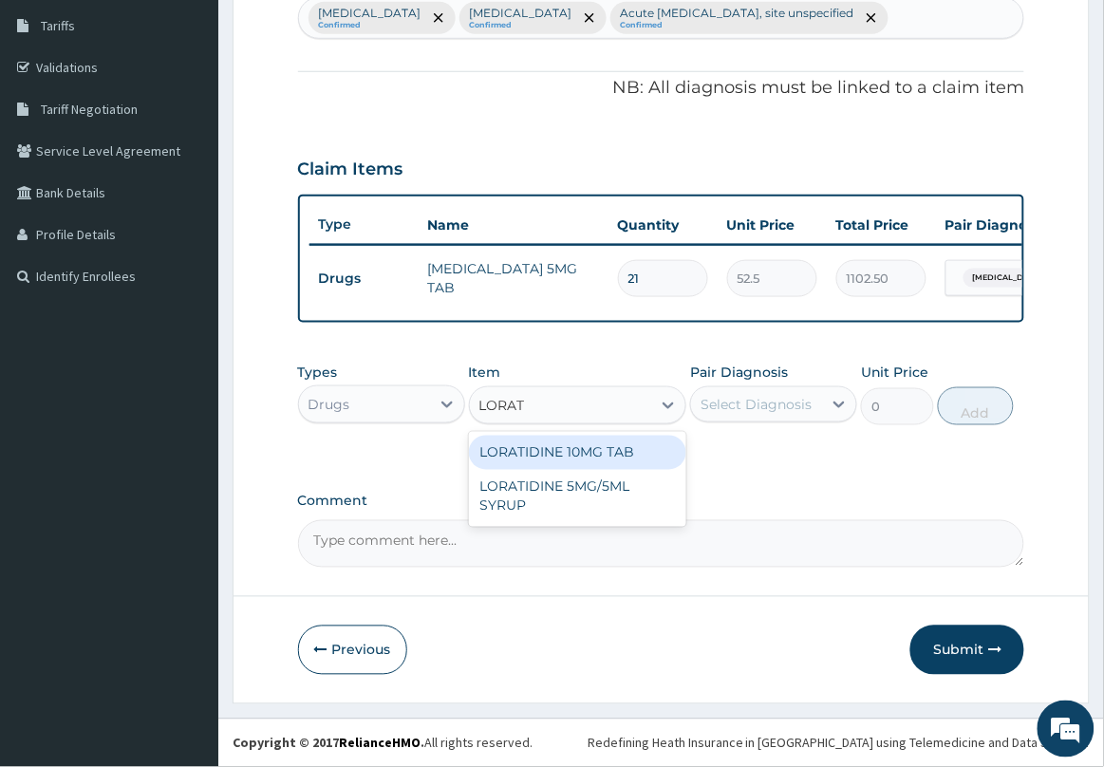
click at [648, 456] on div "LORATIDINE 10MG TAB" at bounding box center [578, 453] width 218 height 34
type input "52.5"
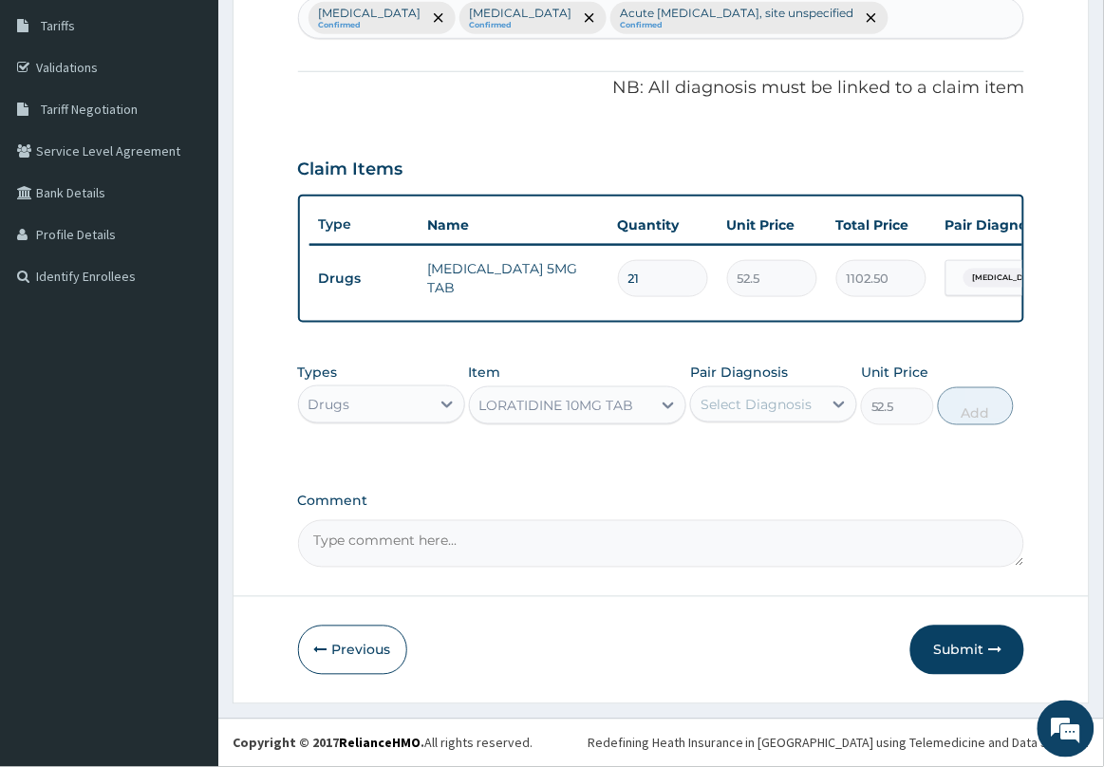
click at [748, 399] on div "Select Diagnosis" at bounding box center [755, 404] width 111 height 19
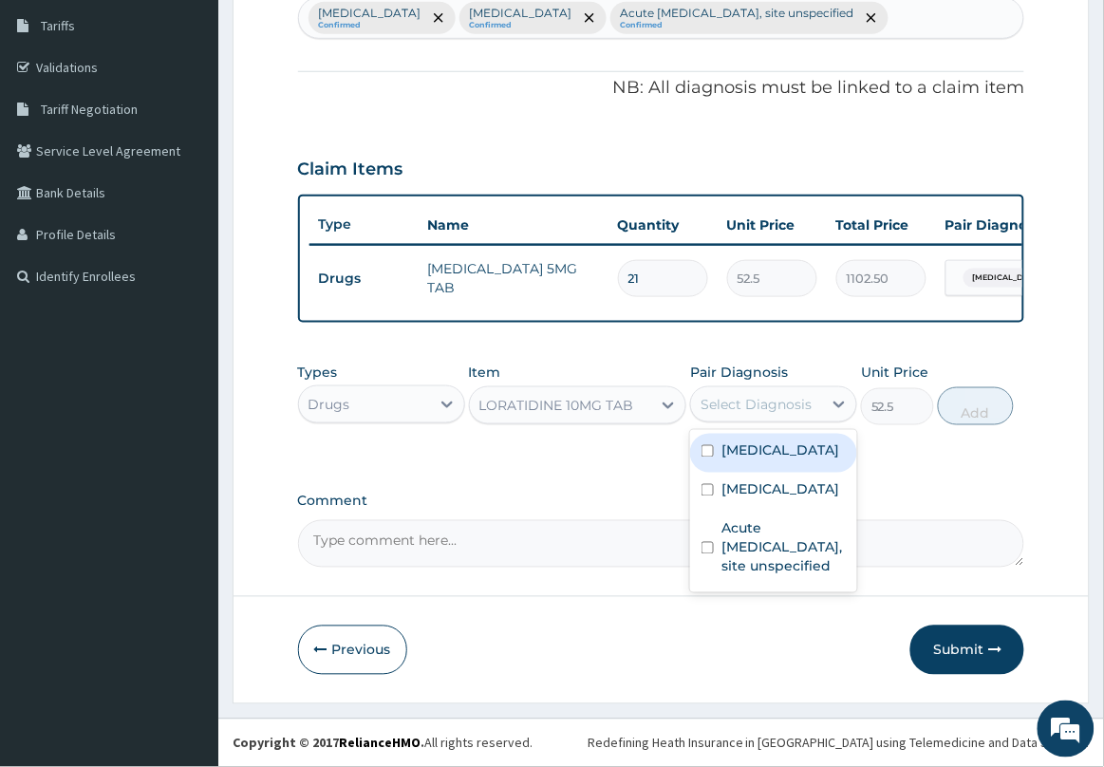
click at [772, 460] on label "Allergic rhinitis, unspecified" at bounding box center [780, 450] width 118 height 19
checkbox input "true"
click at [961, 408] on button "Add" at bounding box center [976, 406] width 76 height 38
type input "0"
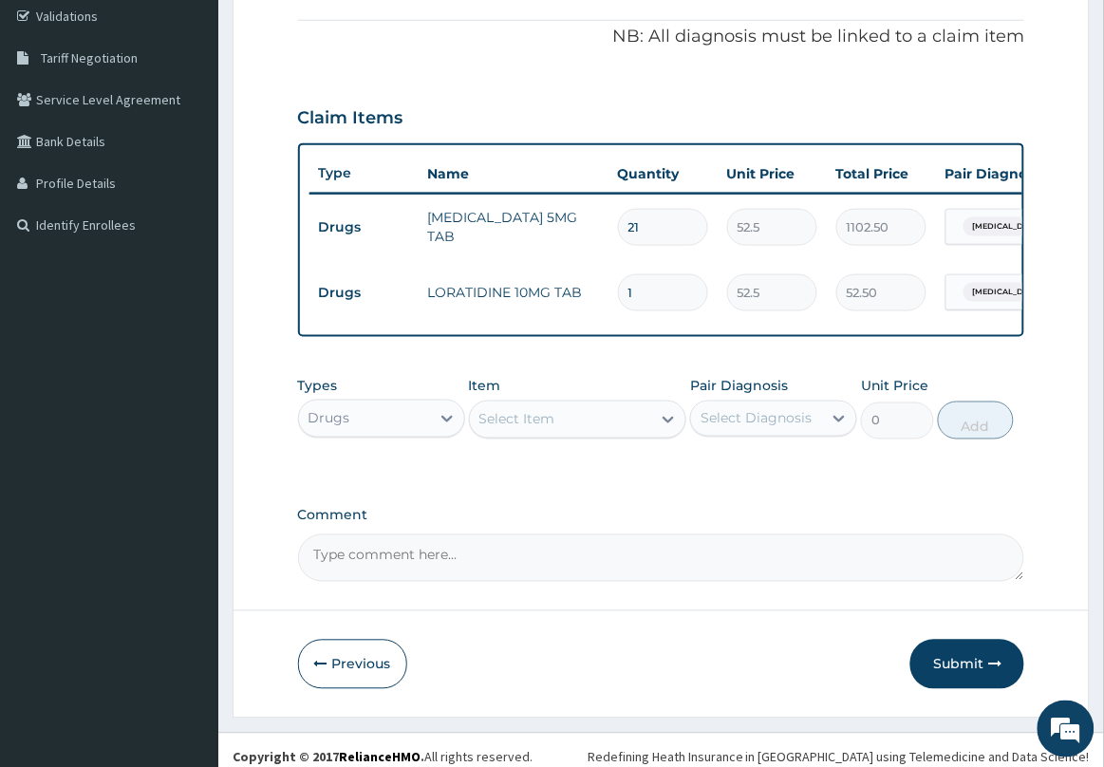
type input "0.00"
type input "5"
type input "262.50"
type input "5"
click at [631, 435] on div "Select Item" at bounding box center [561, 419] width 182 height 30
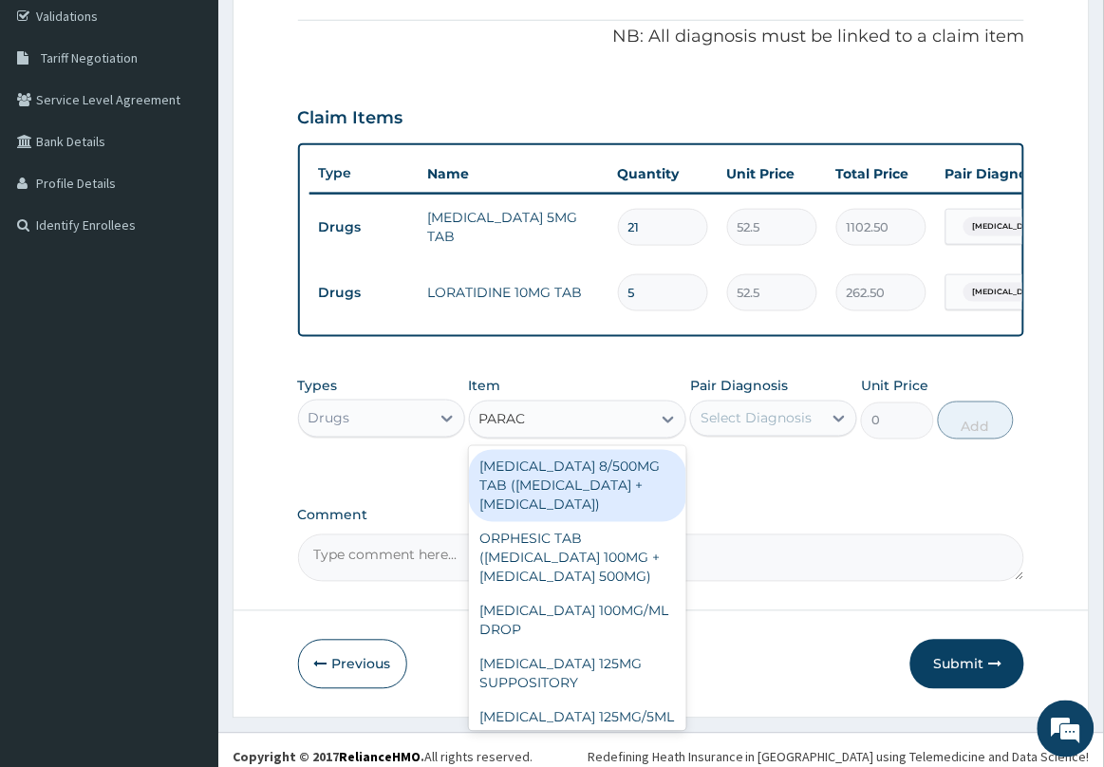
type input "PARACE"
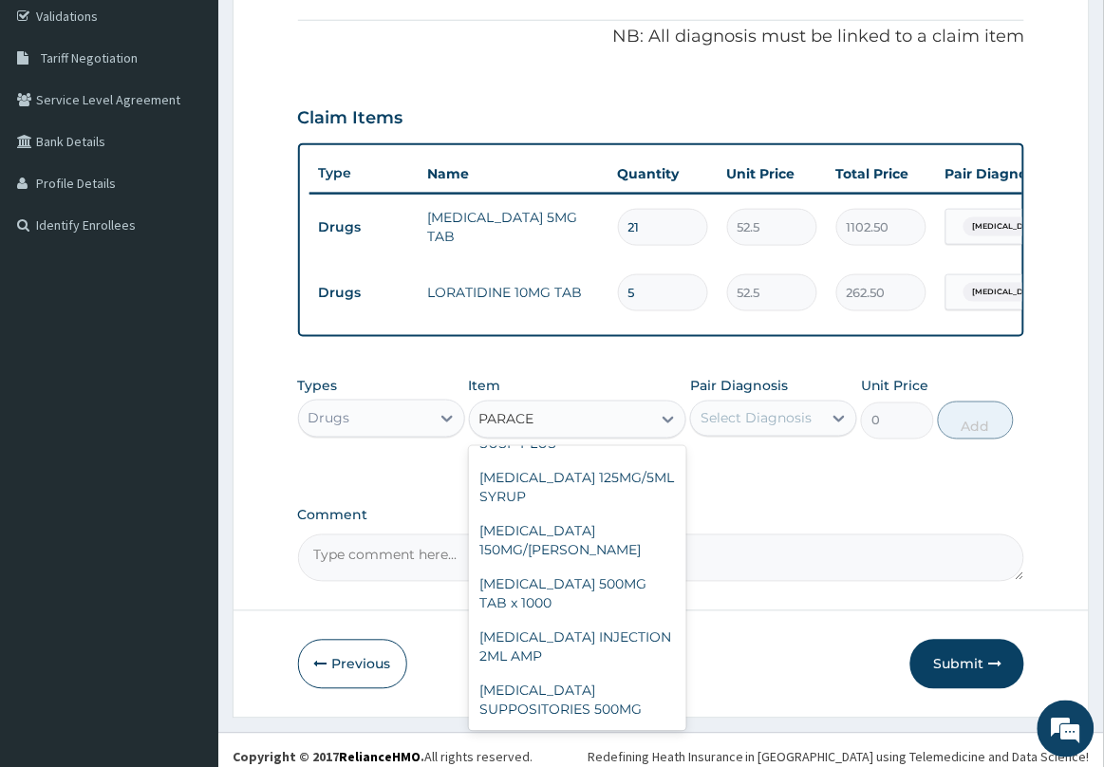
scroll to position [310, 0]
click at [608, 621] on div "PARACETAMOL 500MG TAB x 1000" at bounding box center [578, 594] width 218 height 53
type input "11.025"
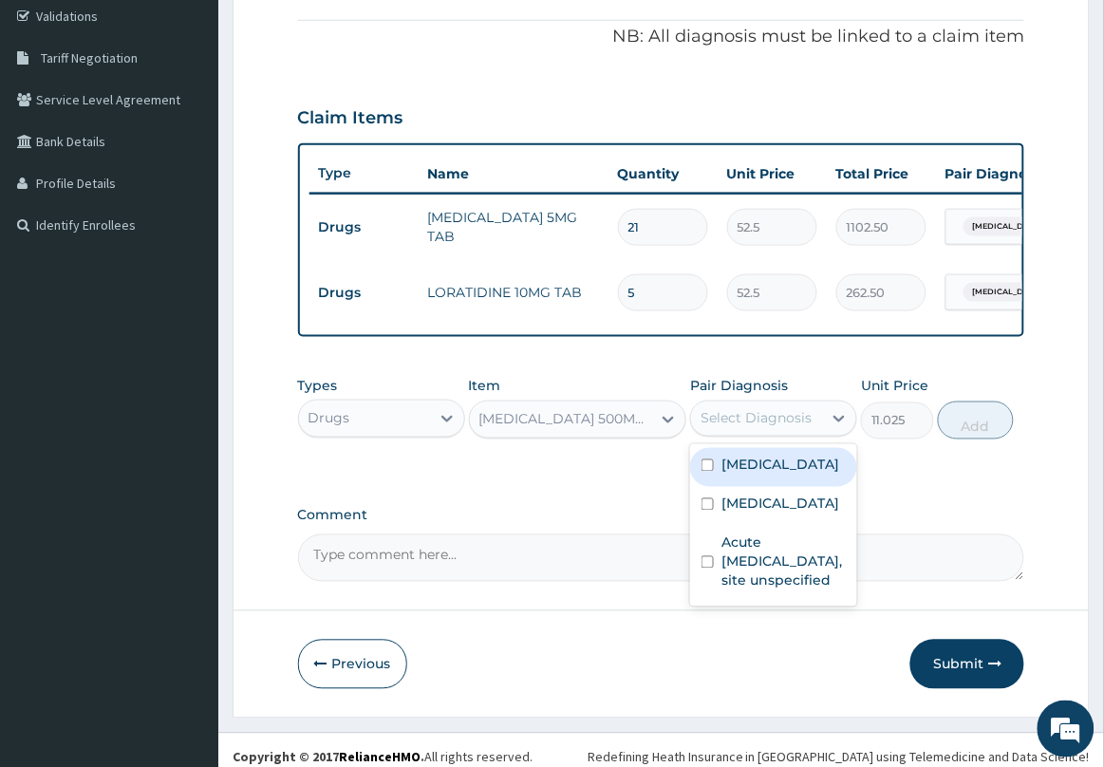
click at [775, 428] on div "Select Diagnosis" at bounding box center [755, 418] width 111 height 19
click at [752, 513] on label "Plasmodium malariae malaria without complication" at bounding box center [780, 503] width 118 height 19
checkbox input "true"
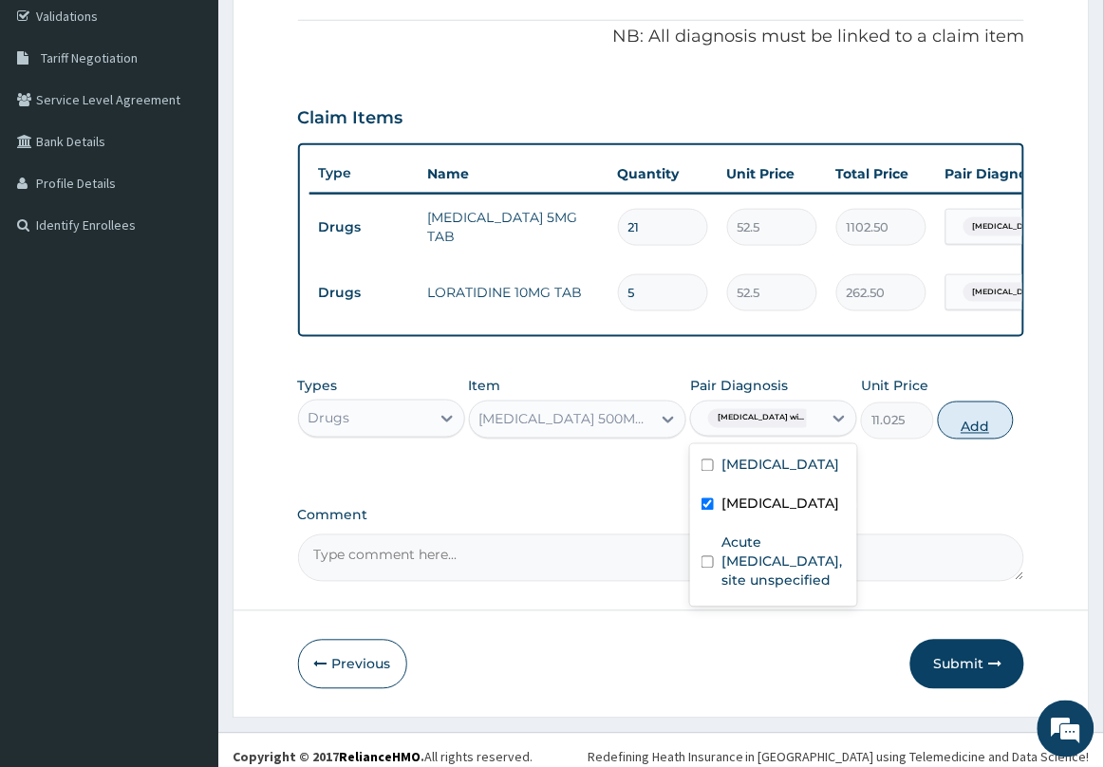
click at [1002, 439] on button "Add" at bounding box center [976, 420] width 76 height 38
type input "0"
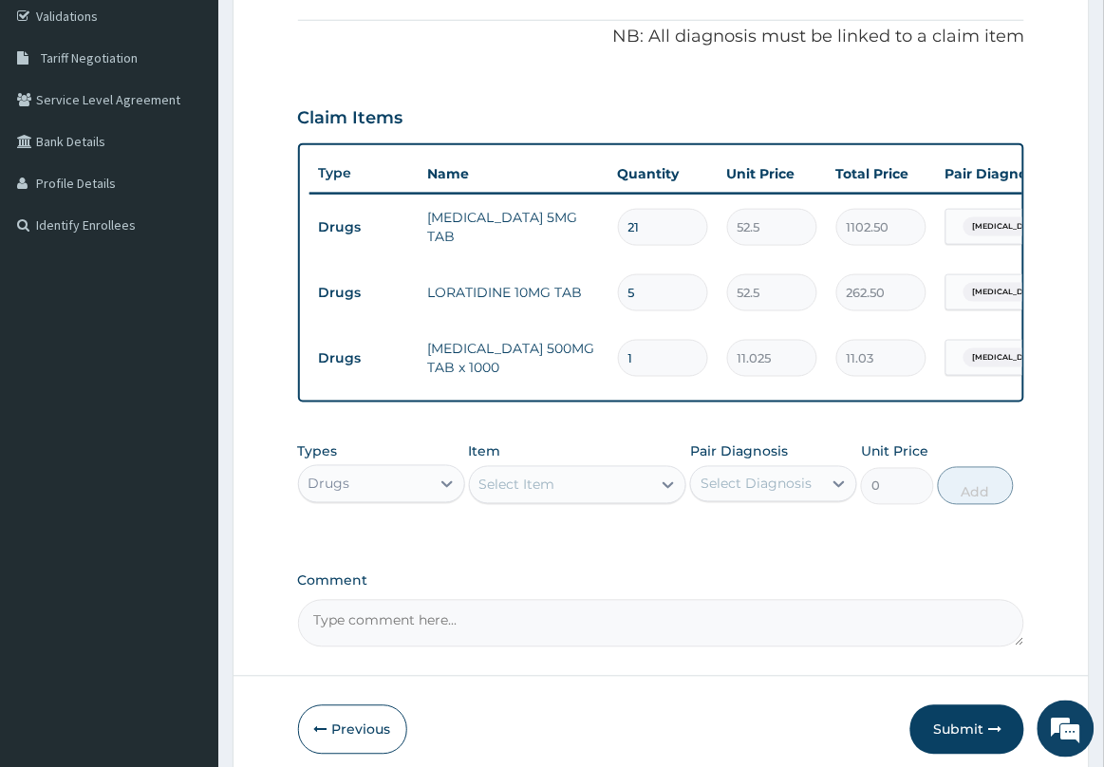
type input "0.00"
type input "3"
type input "33.08"
type input "30"
type input "330.75"
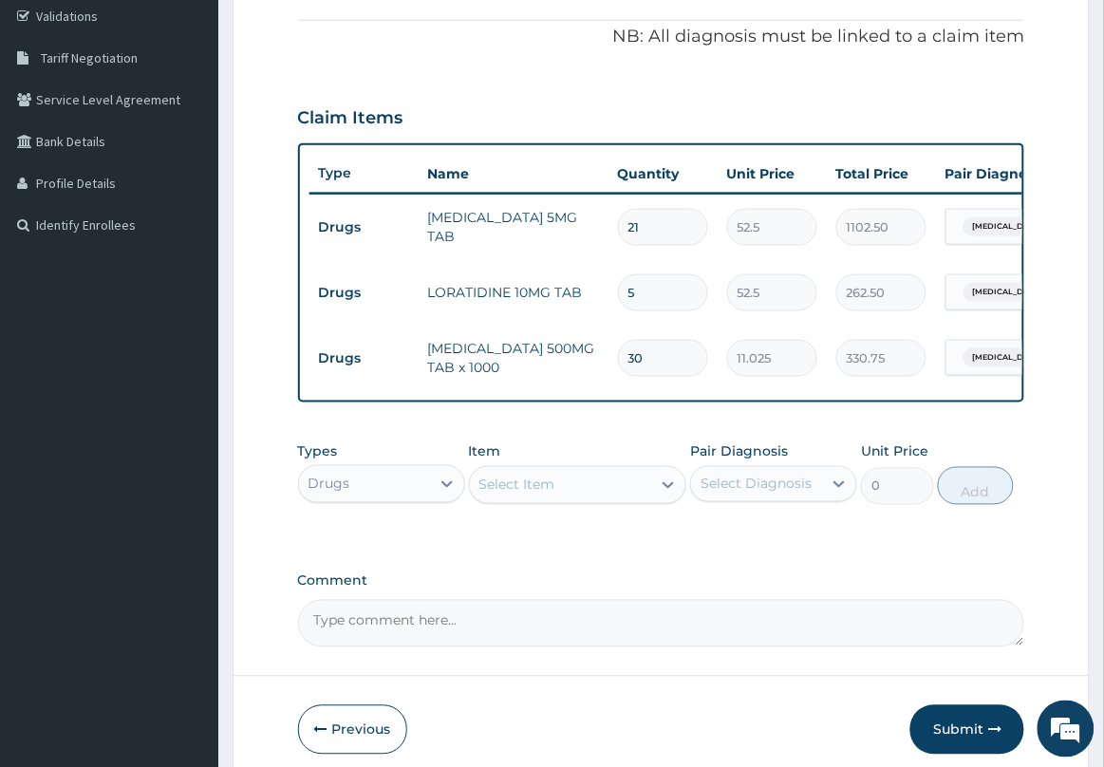
type input "30"
click at [633, 500] on div "Select Item" at bounding box center [561, 485] width 182 height 30
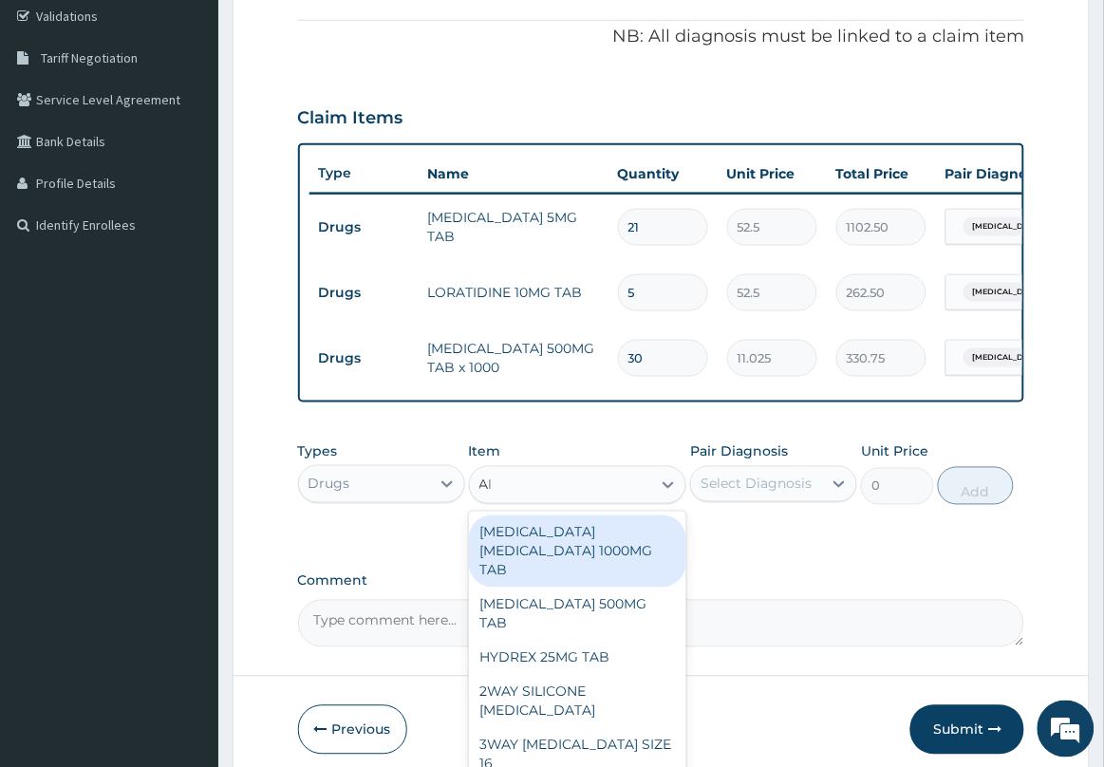
type input "ART"
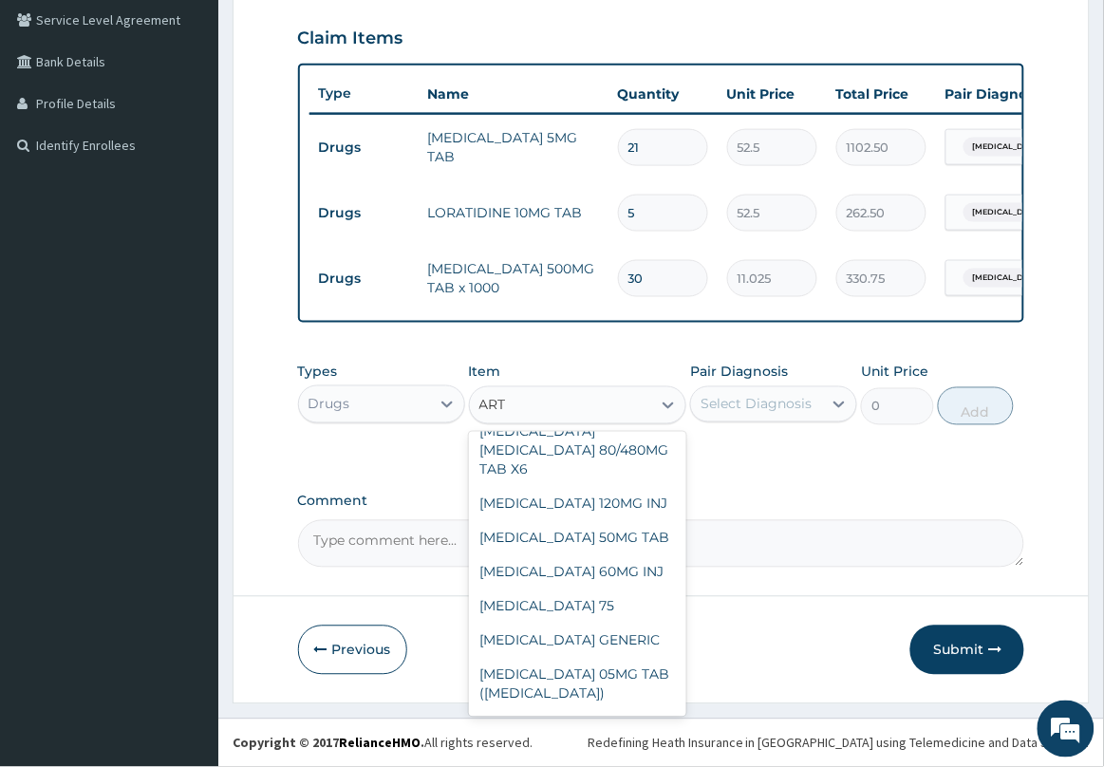
scroll to position [356, 0]
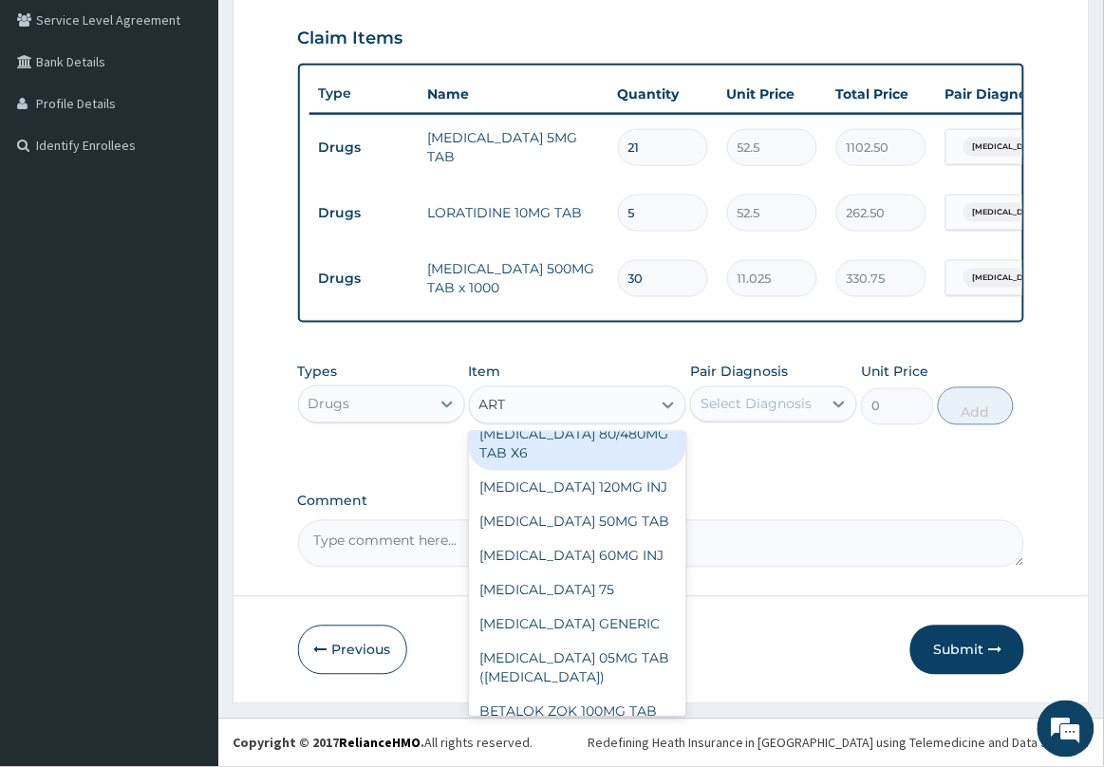
click at [593, 451] on div "ARTEMETHER LUMEFANTRINE 80/480MG TAB X6" at bounding box center [578, 435] width 218 height 72
type input "262.5"
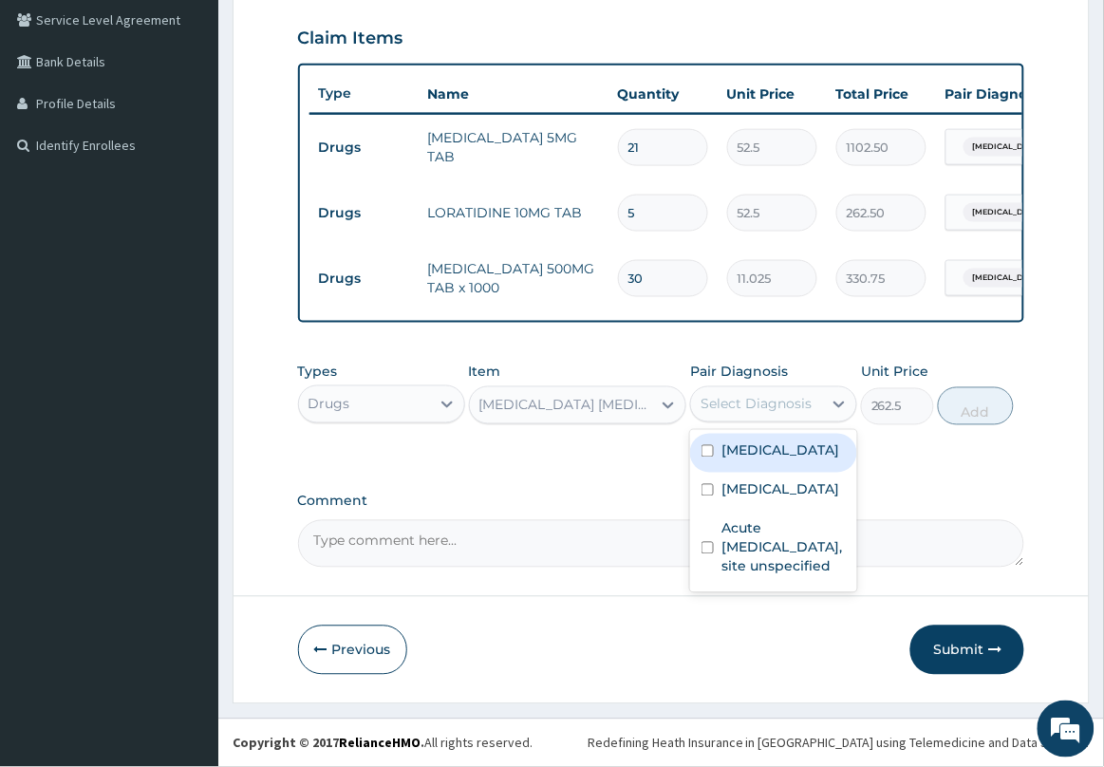
click at [793, 399] on div "Select Diagnosis" at bounding box center [755, 404] width 111 height 19
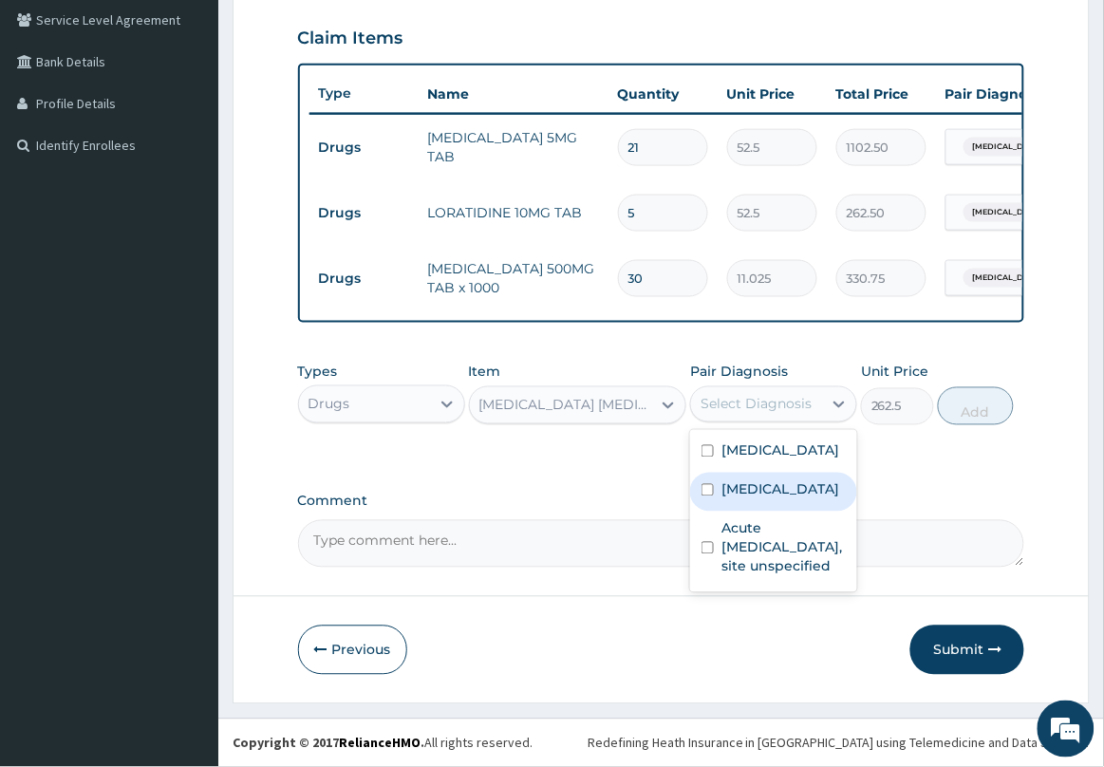
click at [804, 499] on label "Plasmodium malariae malaria without complication" at bounding box center [780, 489] width 118 height 19
checkbox input "true"
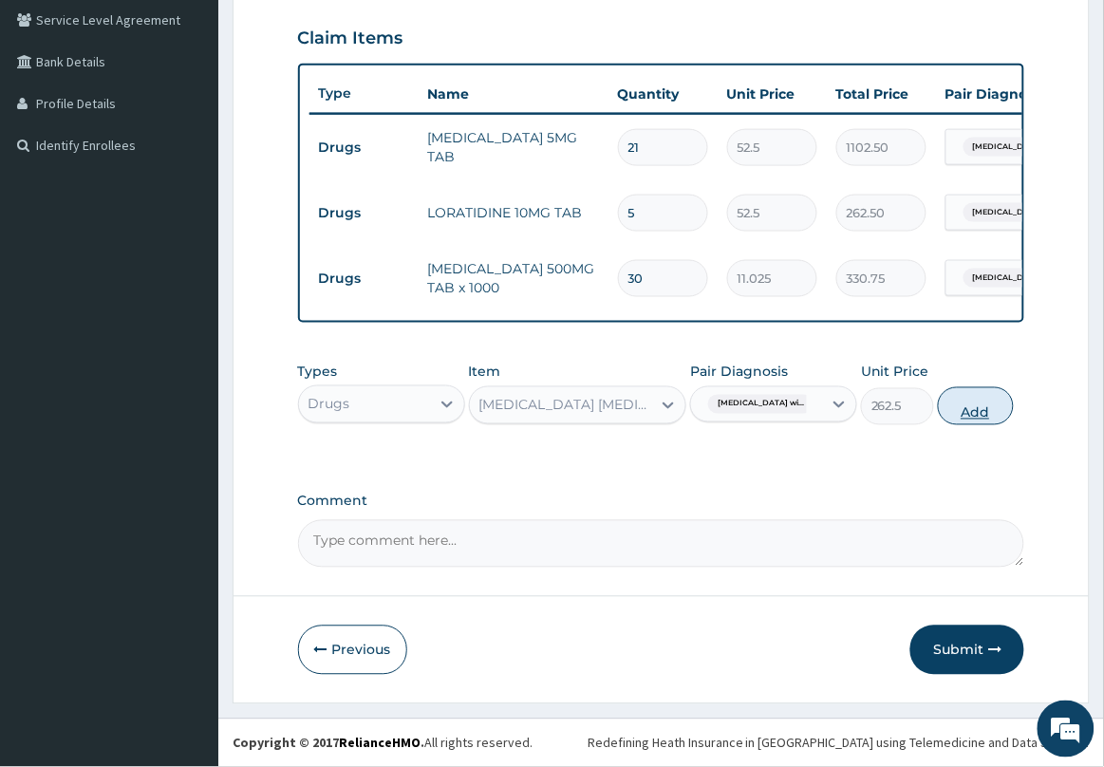
click at [995, 415] on button "Add" at bounding box center [976, 406] width 76 height 38
type input "0"
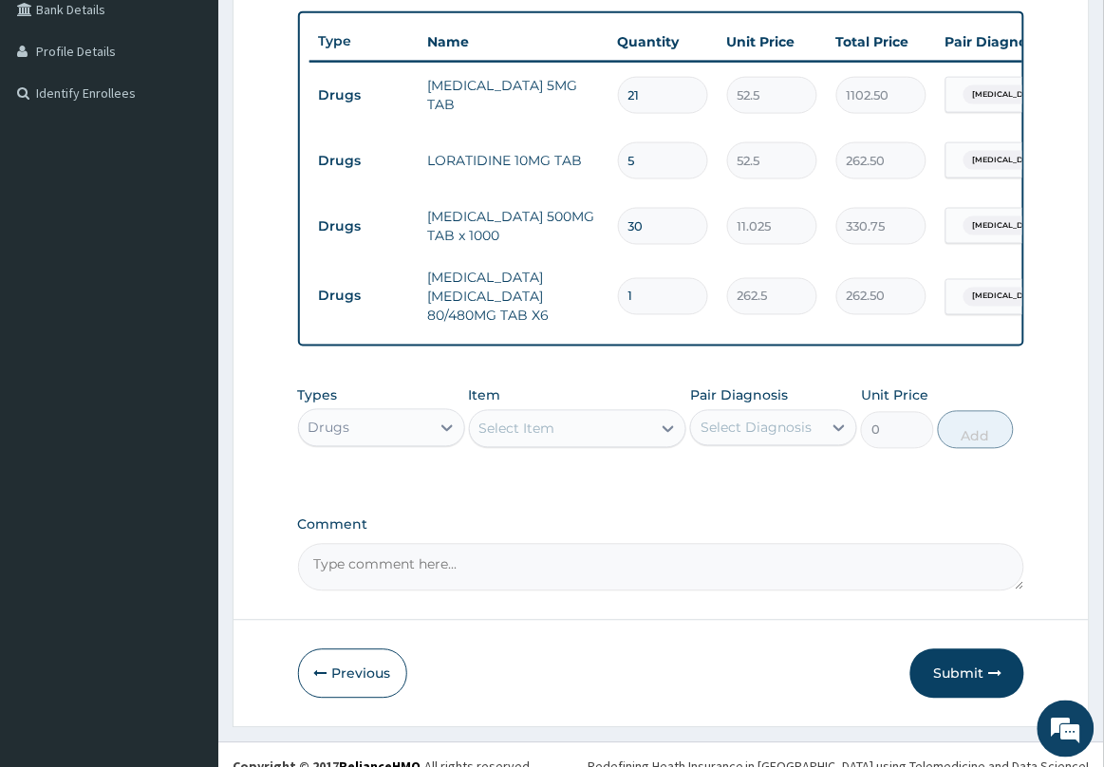
type input "0.00"
type input "6"
type input "1575.00"
type input "6"
click at [650, 444] on div "Select Item" at bounding box center [561, 429] width 182 height 30
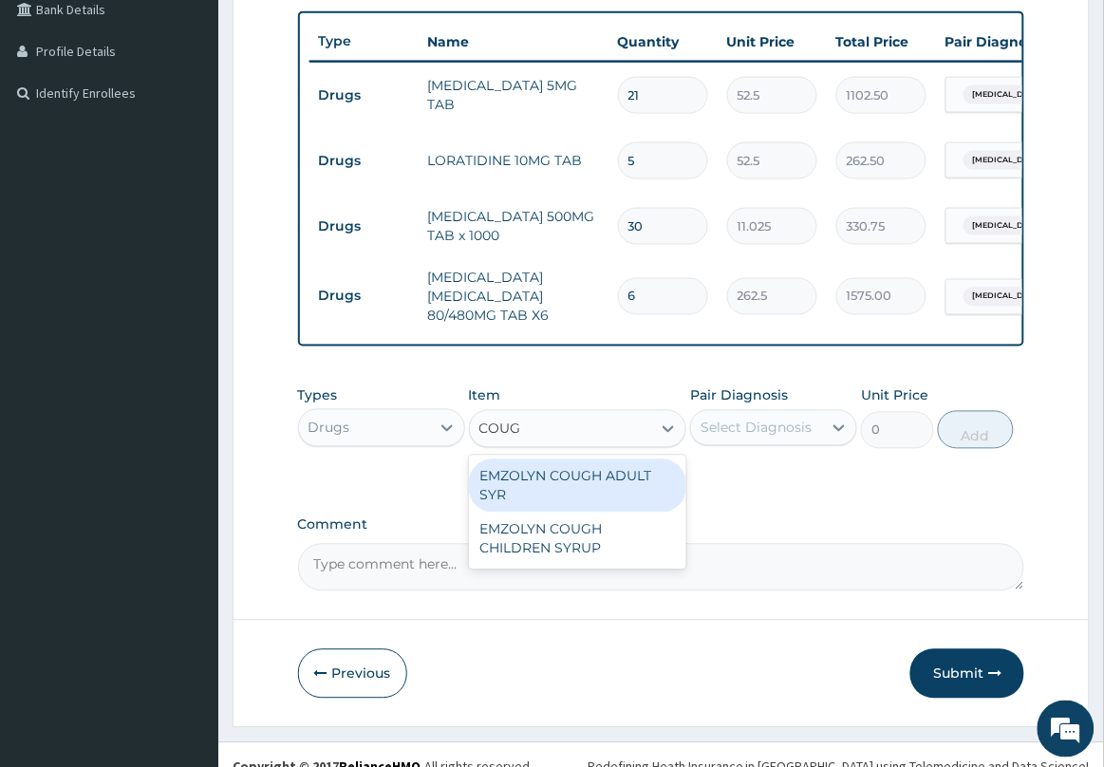
type input "COUGH"
click at [633, 512] on div "EMZOLYN COUGH ADULT SYR" at bounding box center [578, 485] width 218 height 53
type input "735"
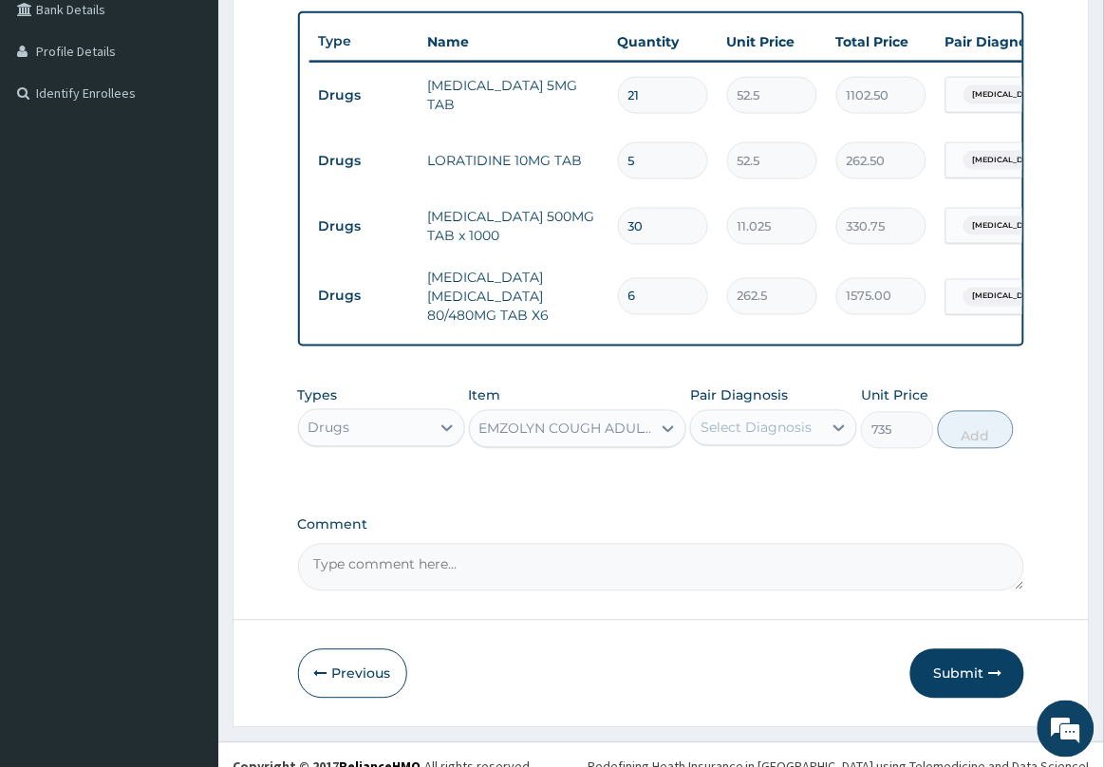
click at [821, 443] on div "Select Diagnosis" at bounding box center [756, 428] width 131 height 30
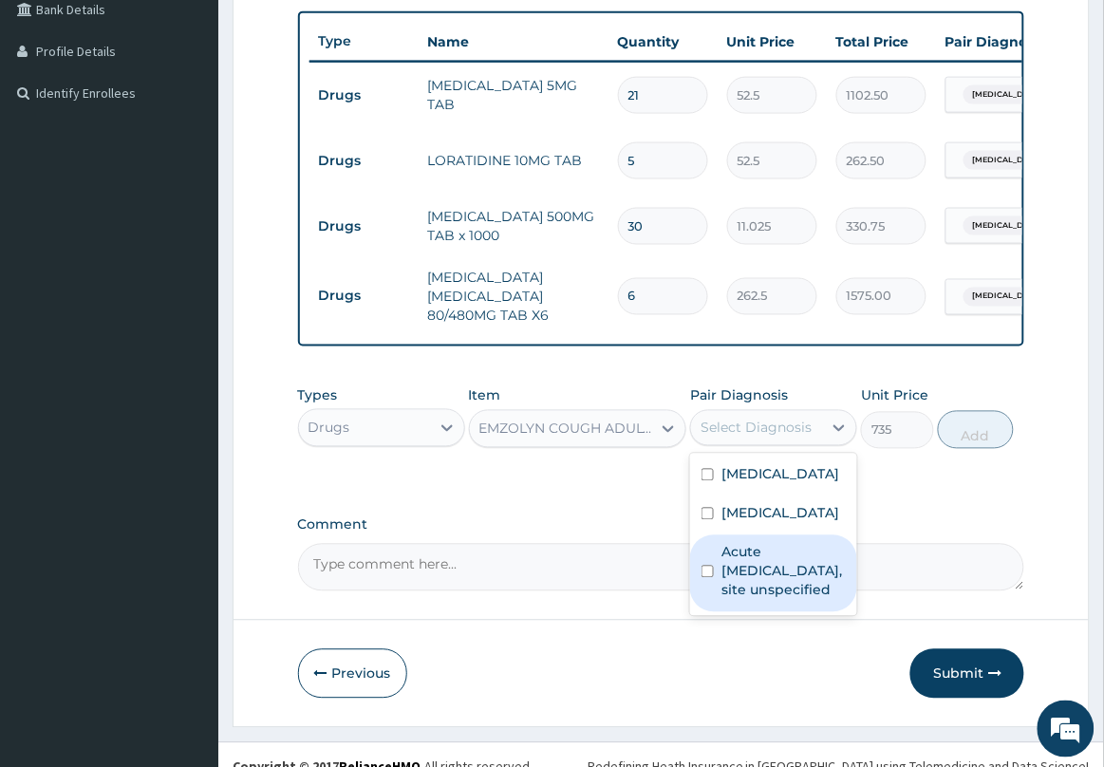
drag, startPoint x: 780, startPoint y: 676, endPoint x: 843, endPoint y: 579, distance: 115.3
click at [786, 612] on div "Acute upper respiratory infection, site unspecified" at bounding box center [773, 573] width 167 height 77
checkbox input "true"
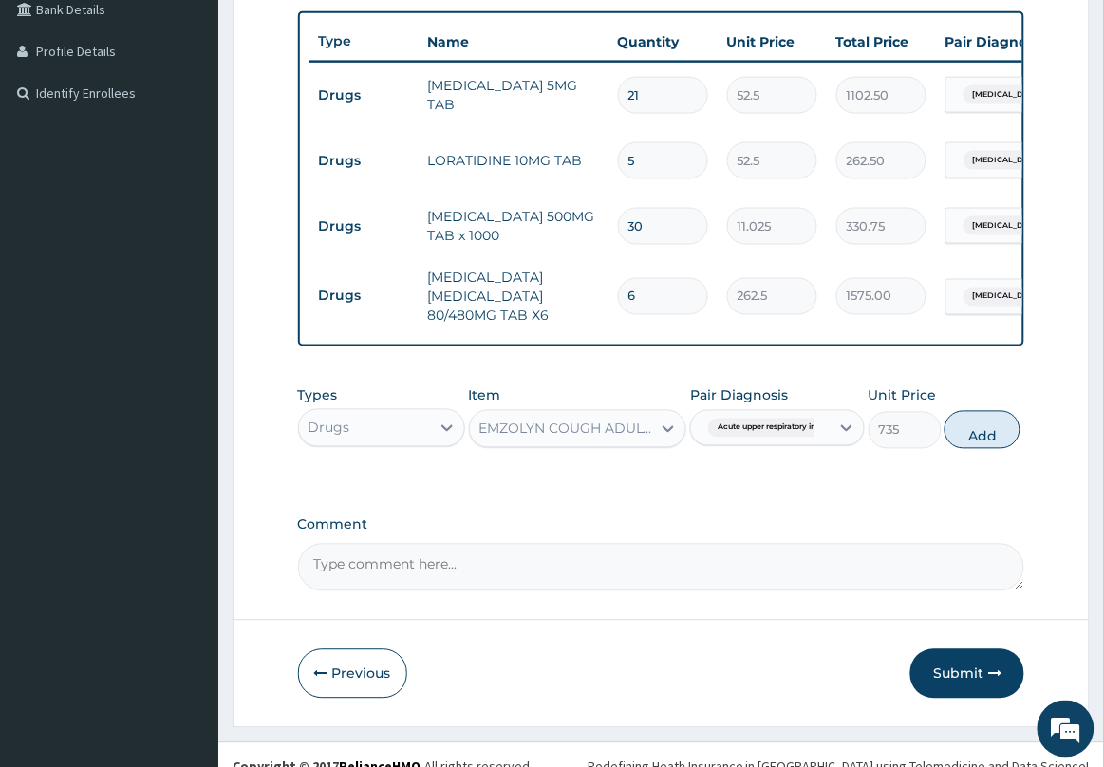
click at [975, 458] on div "Types Drugs Item EMZOLYN COUGH ADULT SYR Pair Diagnosis Acute upper respiratory…" at bounding box center [661, 418] width 727 height 82
click at [975, 449] on button "Add" at bounding box center [982, 430] width 76 height 38
type input "0"
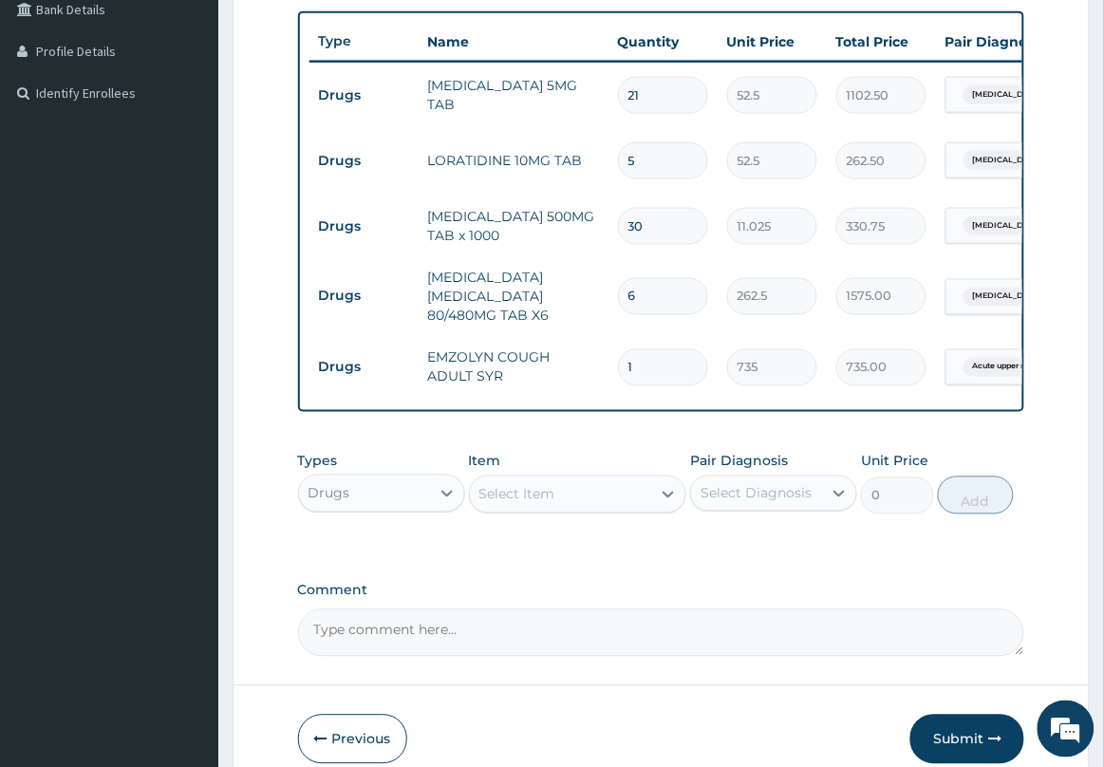
click at [651, 510] on div "Select Item" at bounding box center [561, 494] width 182 height 30
type input "AMOX"
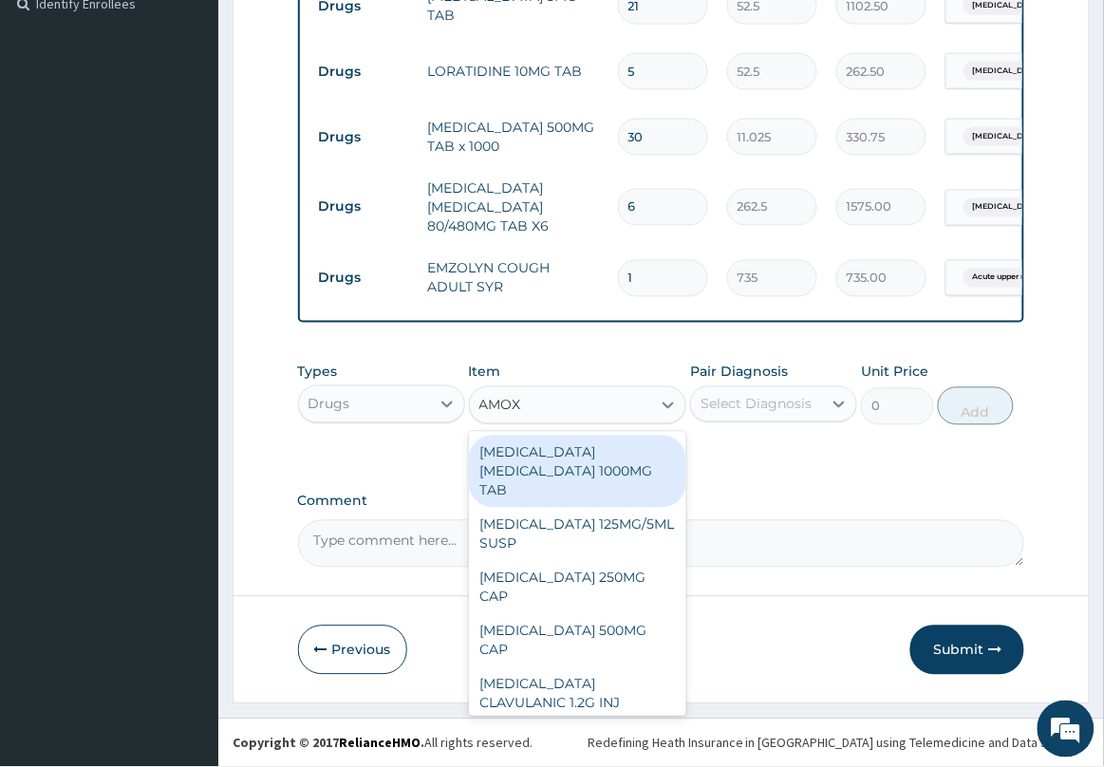
scroll to position [608, 0]
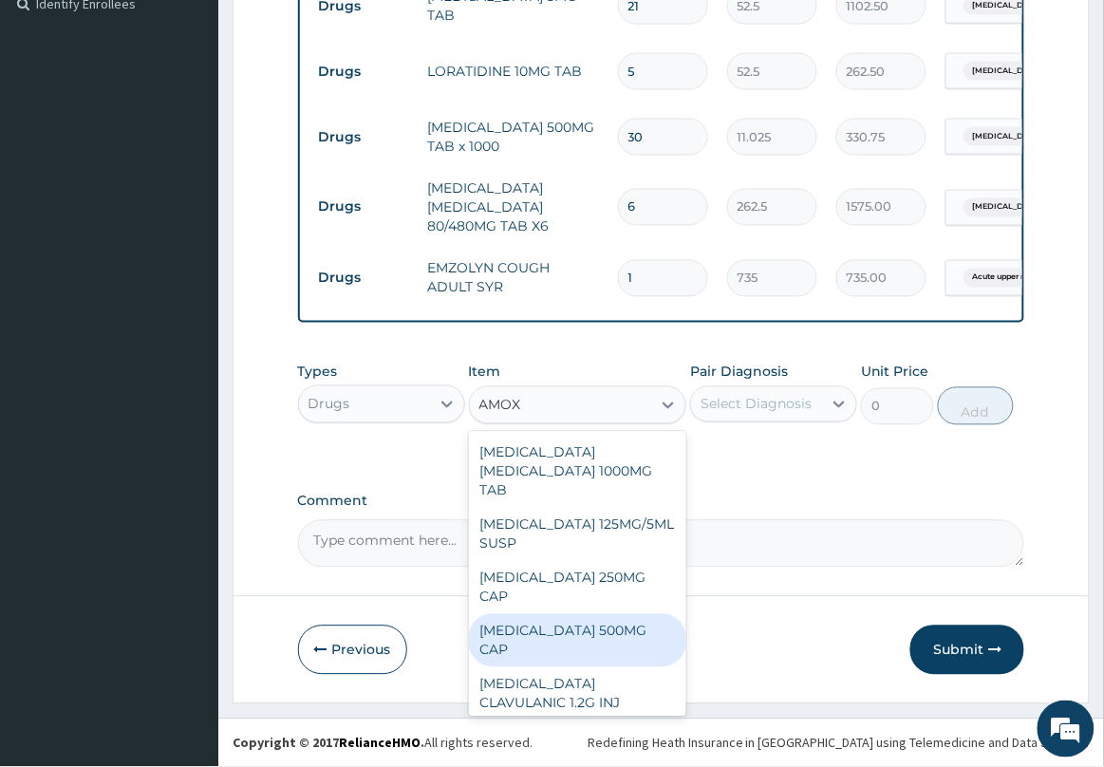
click at [619, 633] on div "AMOXICILLIN 500MG CAP" at bounding box center [578, 640] width 218 height 53
type input "35"
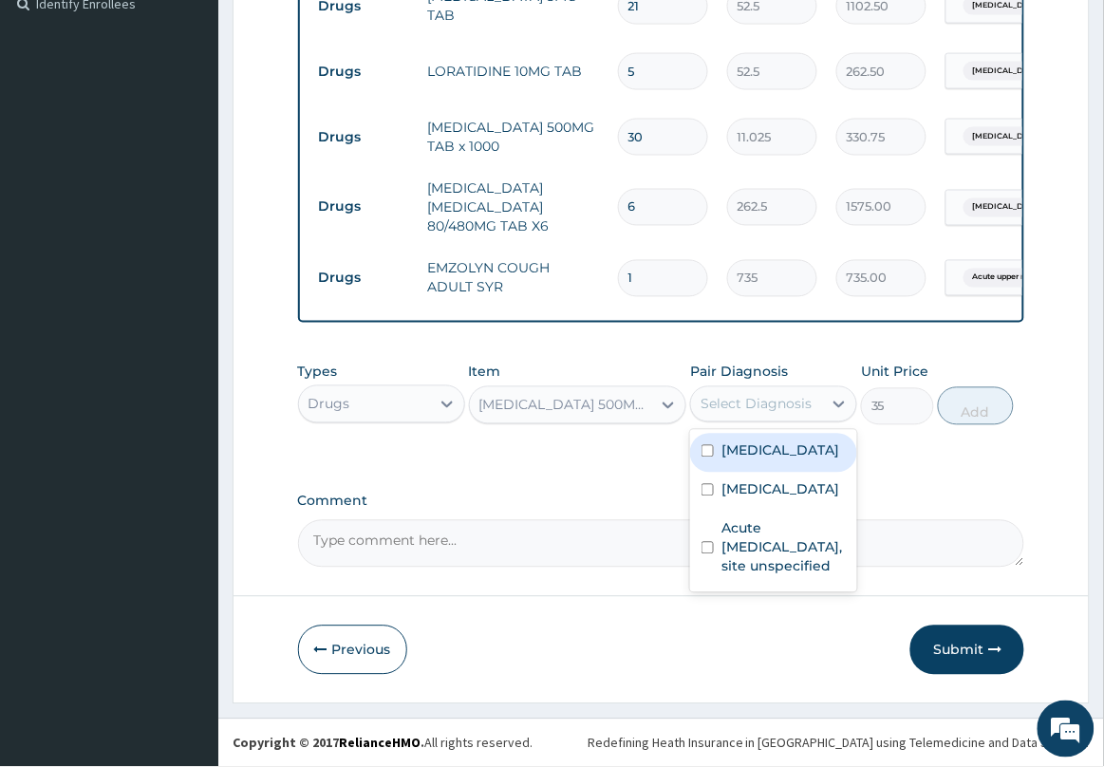
click at [793, 414] on div "Select Diagnosis" at bounding box center [755, 404] width 111 height 19
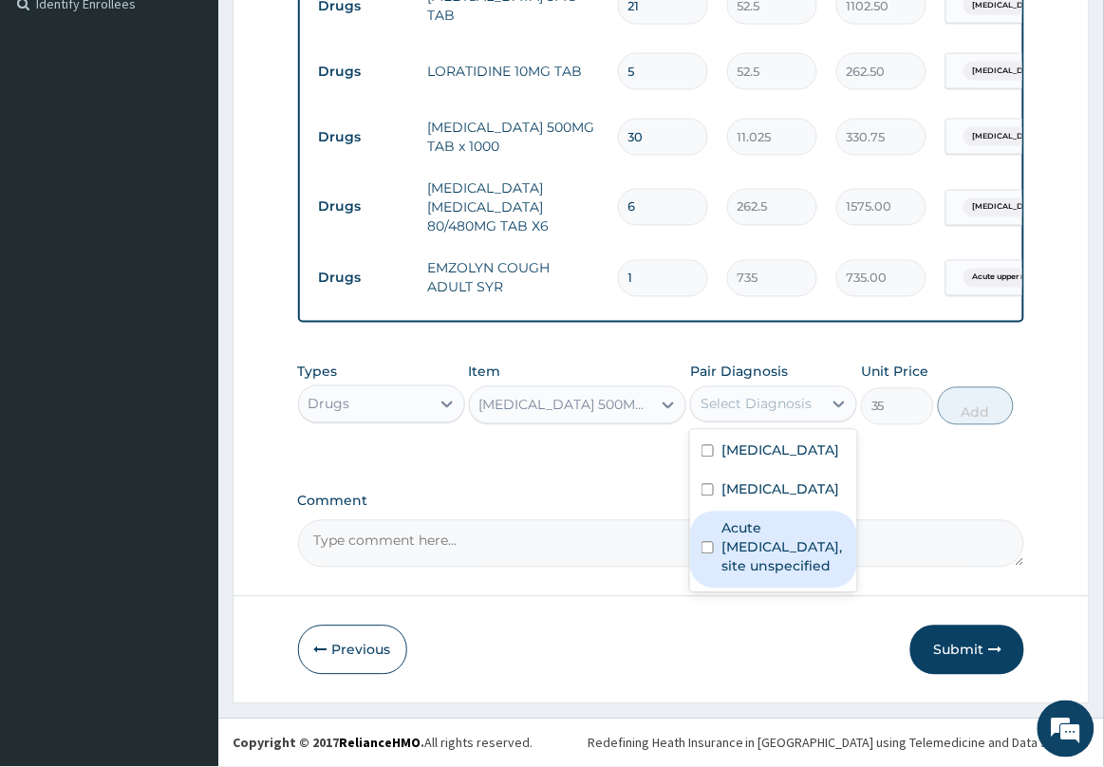
click at [756, 576] on label "Acute upper respiratory infection, site unspecified" at bounding box center [783, 547] width 124 height 57
checkbox input "true"
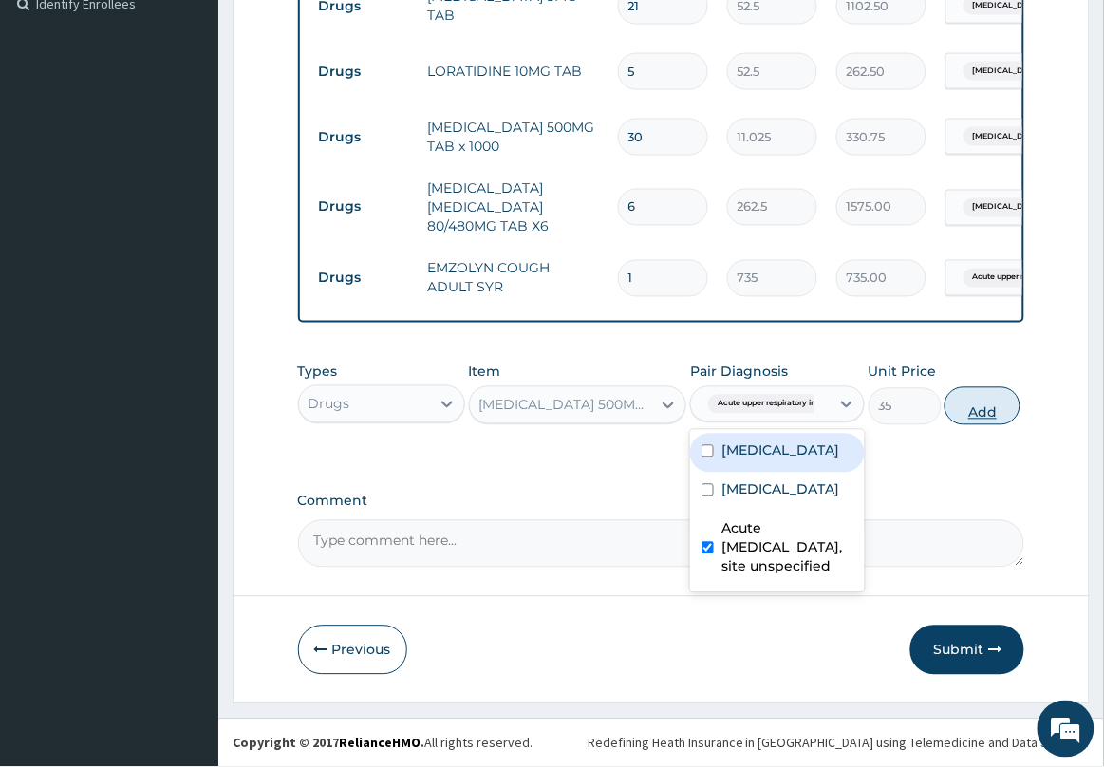
click at [989, 425] on button "Add" at bounding box center [982, 406] width 76 height 38
type input "0"
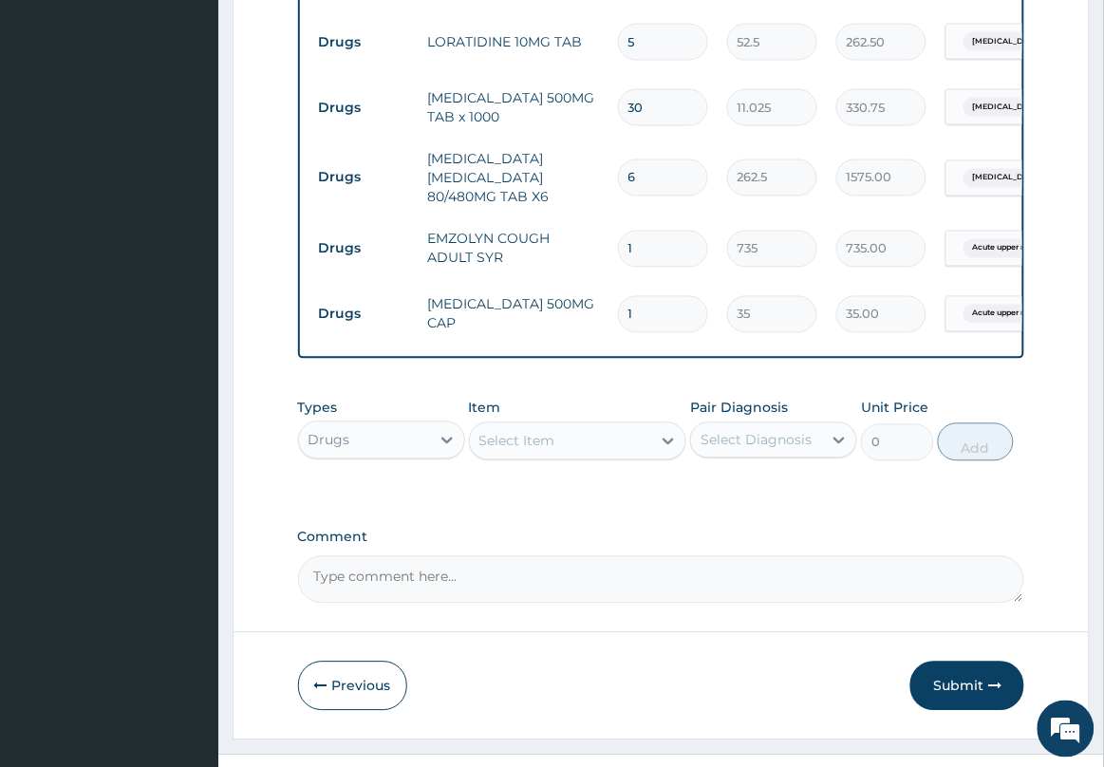
type input "15"
type input "525.00"
type input "15"
click at [451, 457] on div at bounding box center [447, 440] width 34 height 34
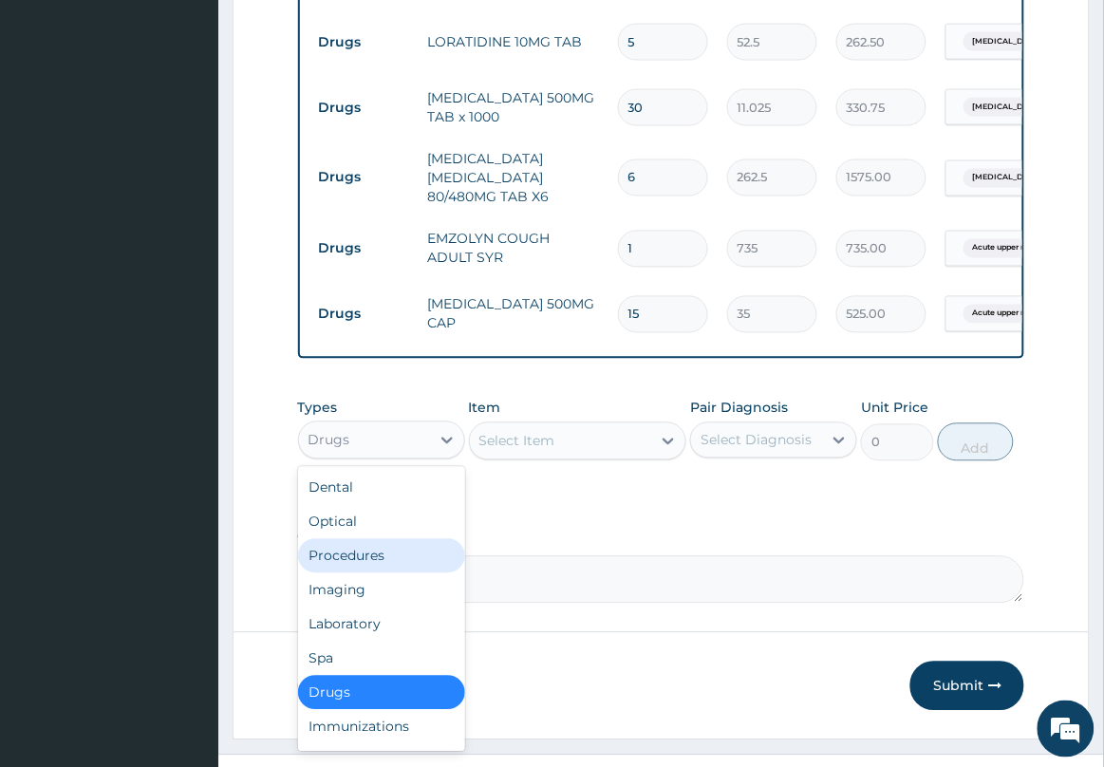
click at [397, 573] on div "Procedures" at bounding box center [381, 556] width 167 height 34
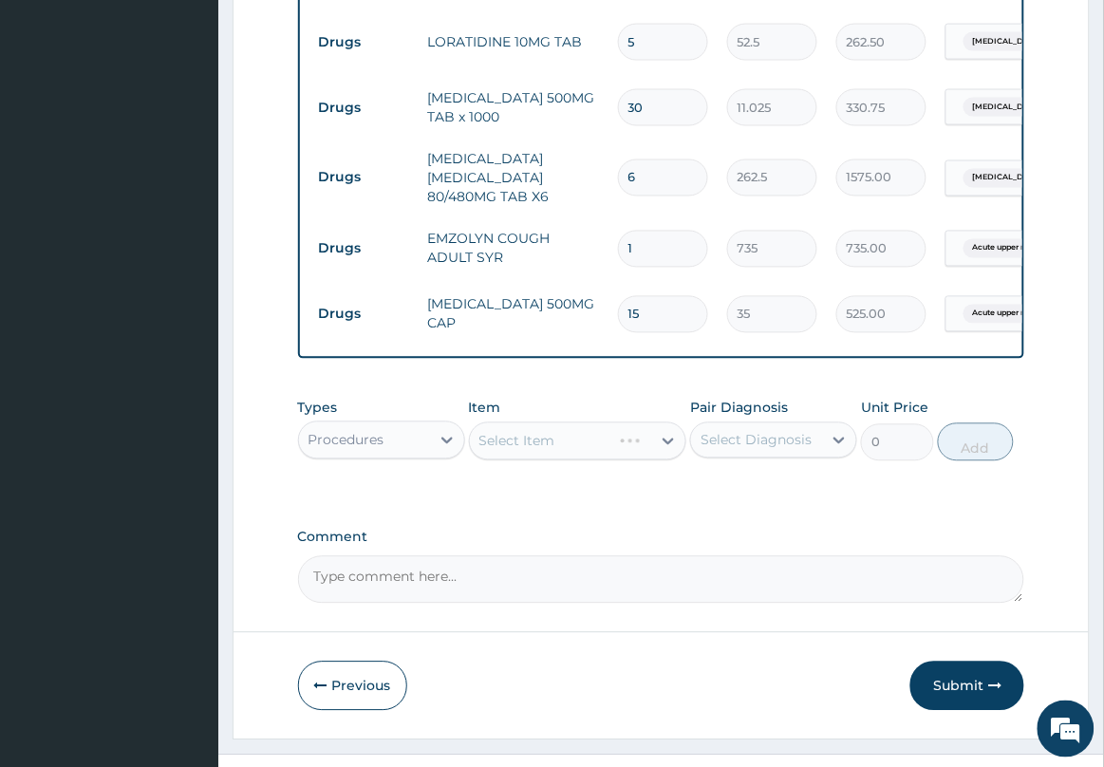
click at [585, 460] on div "Select Item" at bounding box center [578, 441] width 218 height 38
click at [594, 456] on div "Select Item" at bounding box center [561, 441] width 182 height 30
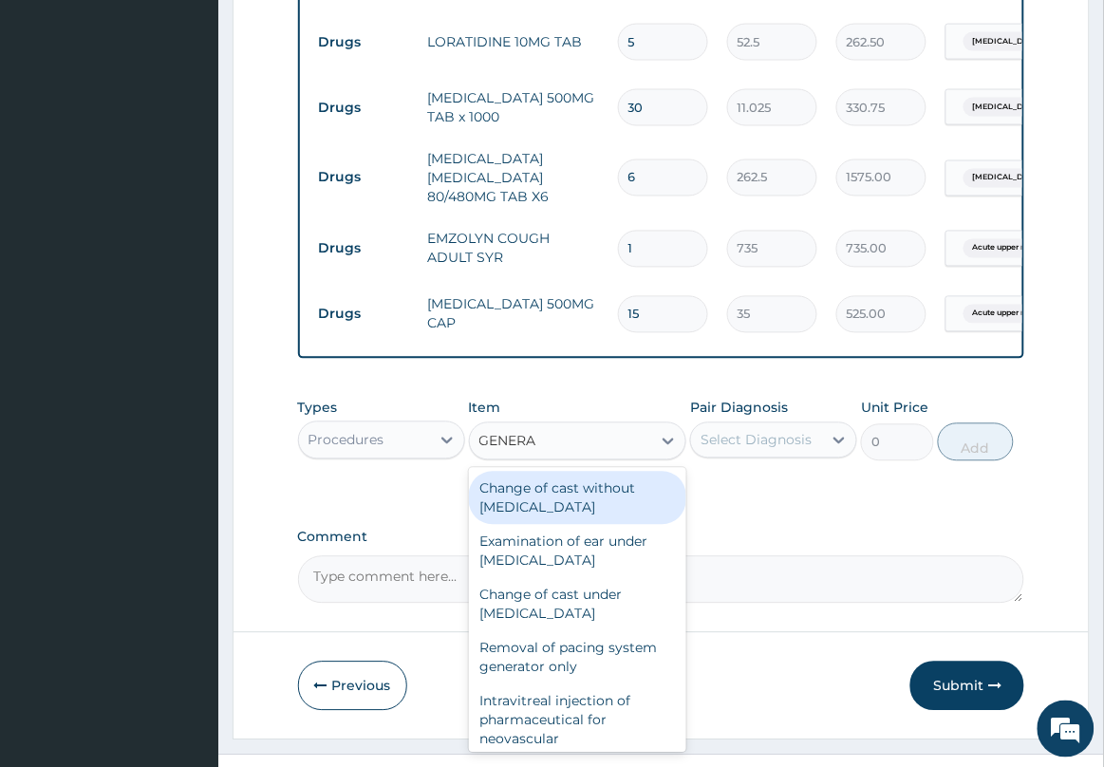
type input "GENERAL"
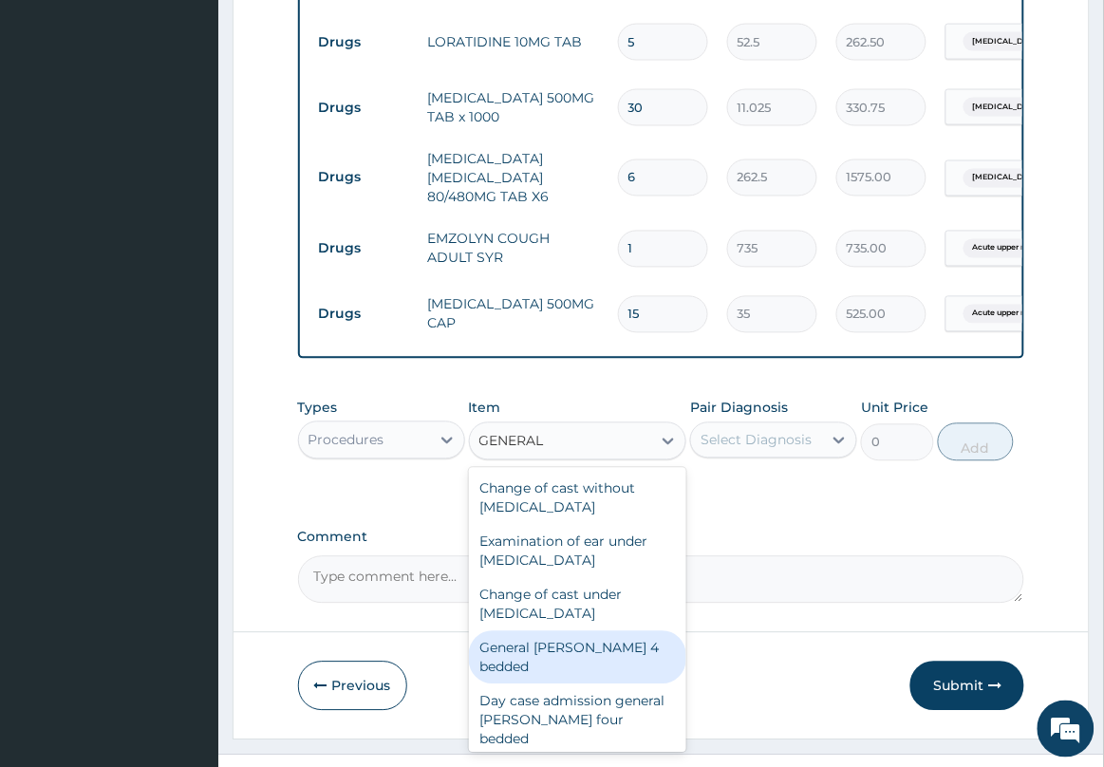
scroll to position [119, 0]
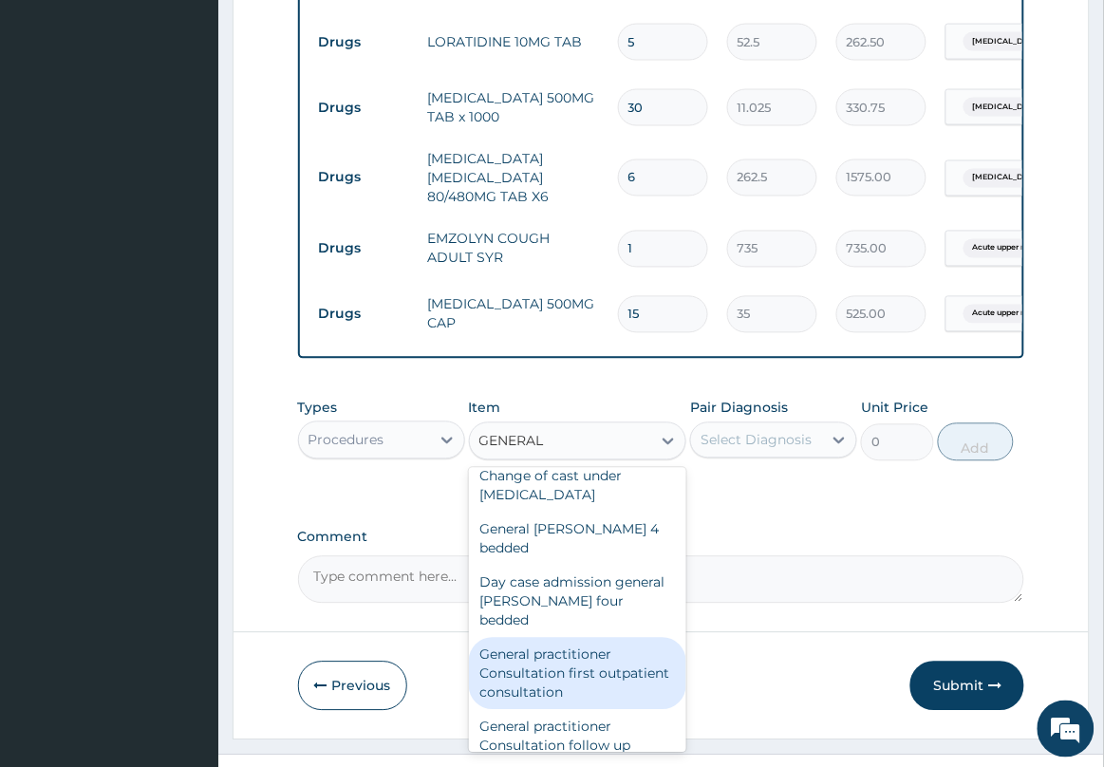
click at [588, 695] on div "General practitioner Consultation first outpatient consultation" at bounding box center [578, 674] width 218 height 72
type input "2500"
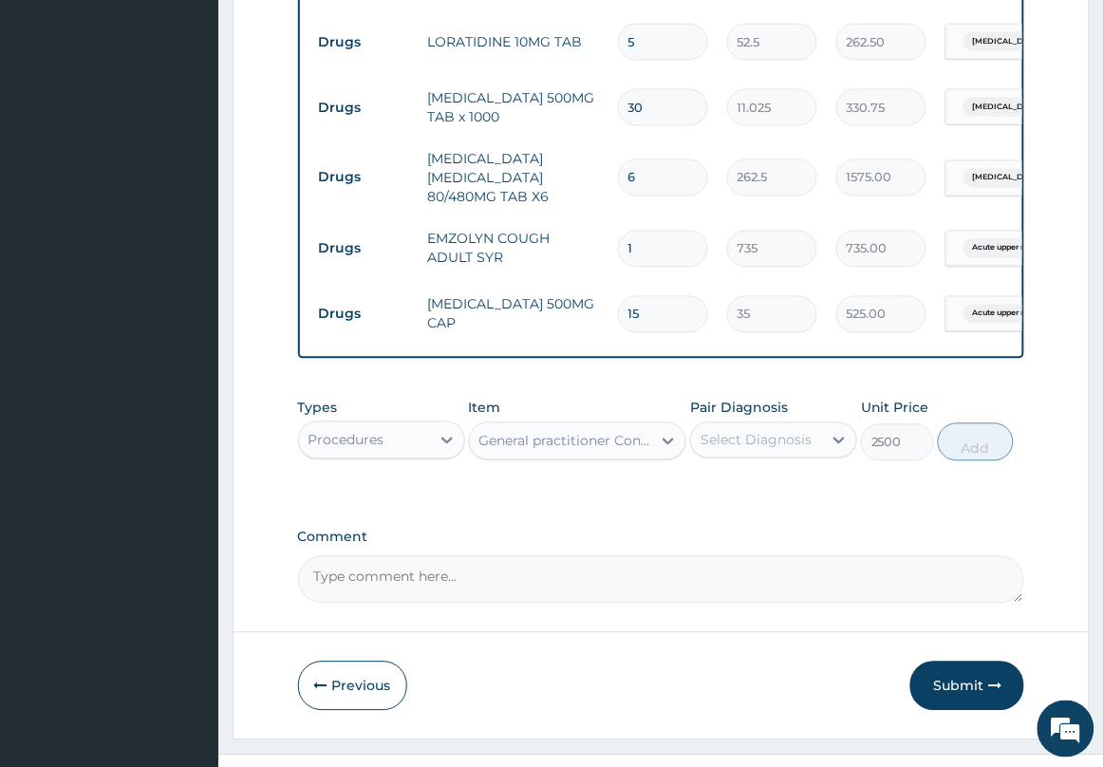
drag, startPoint x: 809, startPoint y: 493, endPoint x: 808, endPoint y: 505, distance: 11.4
click at [809, 450] on div "Select Diagnosis" at bounding box center [755, 440] width 111 height 19
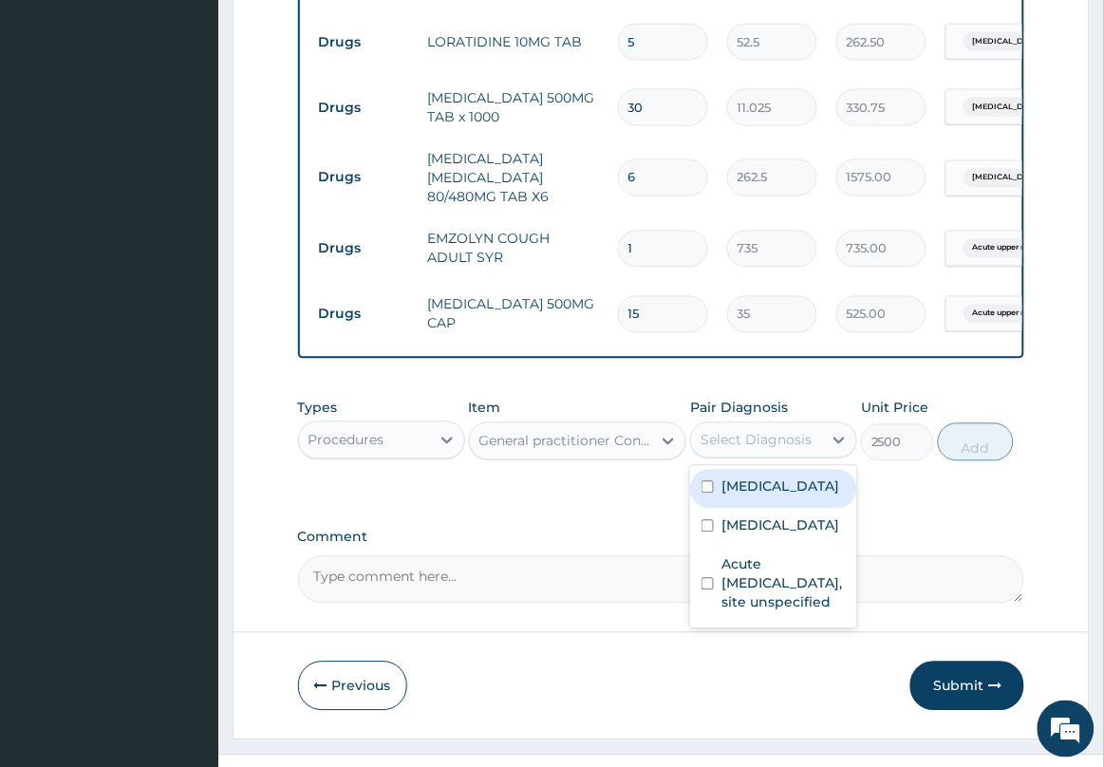
click at [774, 496] on label "Allergic rhinitis, unspecified" at bounding box center [780, 486] width 118 height 19
checkbox input "true"
click at [999, 461] on button "Add" at bounding box center [976, 442] width 76 height 38
type input "0"
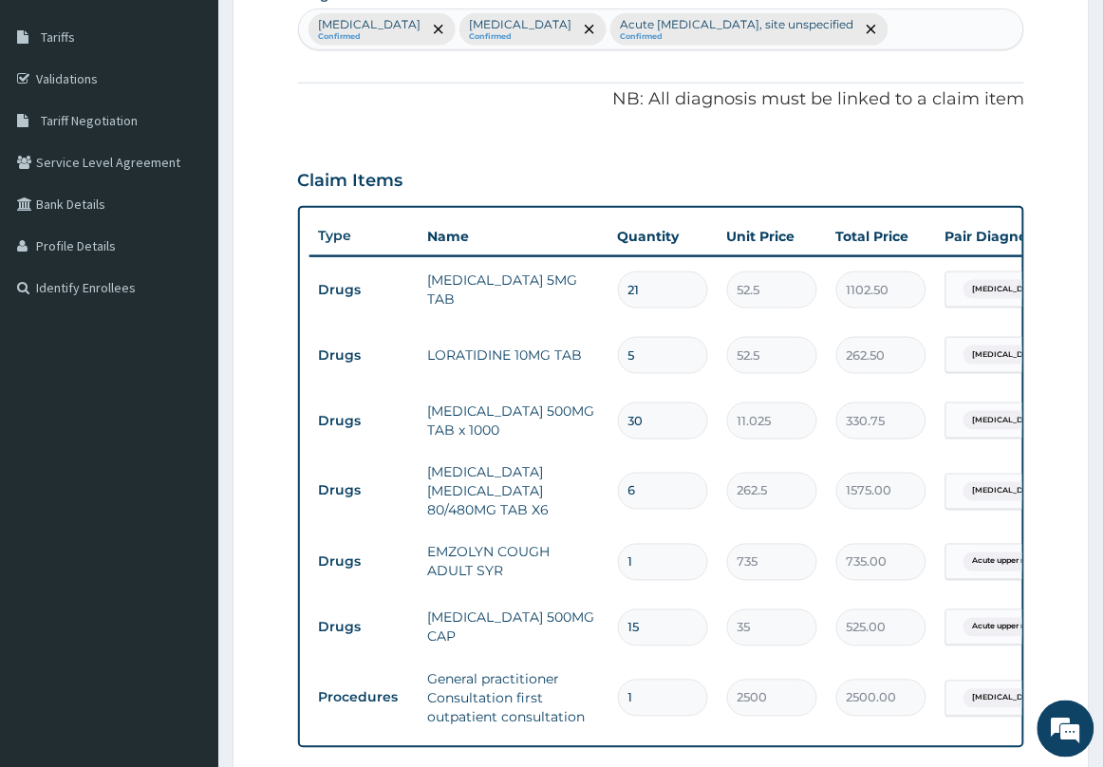
scroll to position [772, 0]
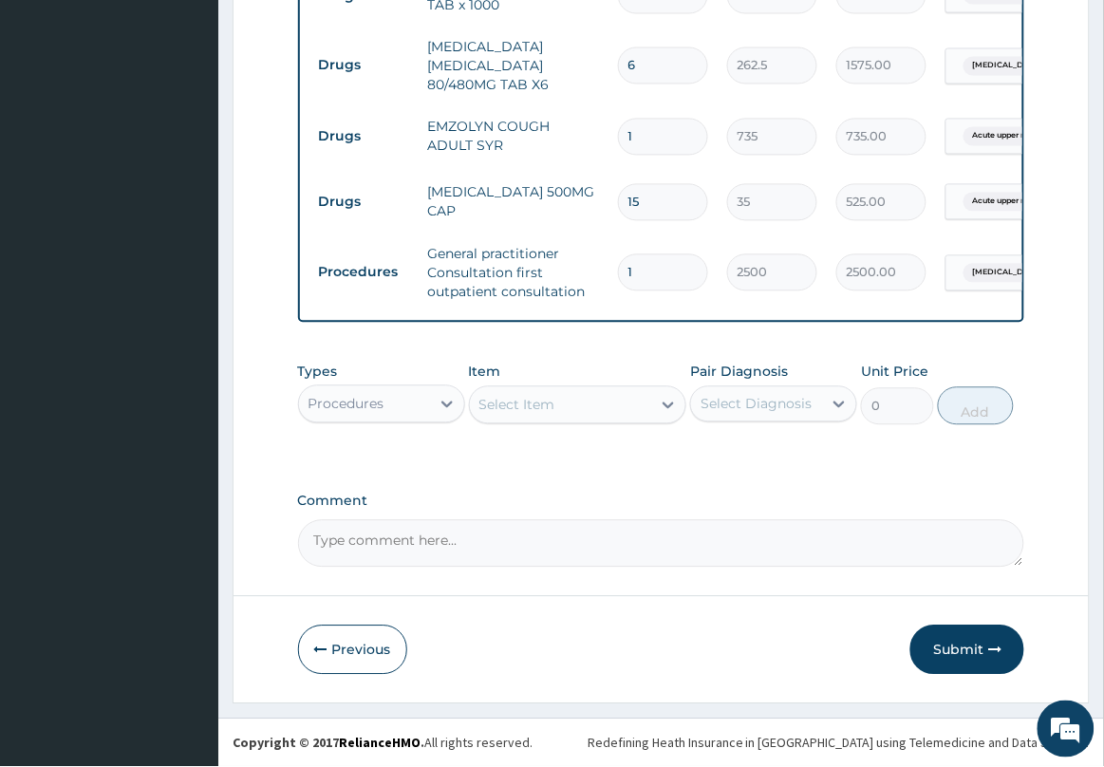
click at [944, 646] on button "Submit" at bounding box center [967, 649] width 114 height 49
